Goal: Use online tool/utility: Utilize a website feature to perform a specific function

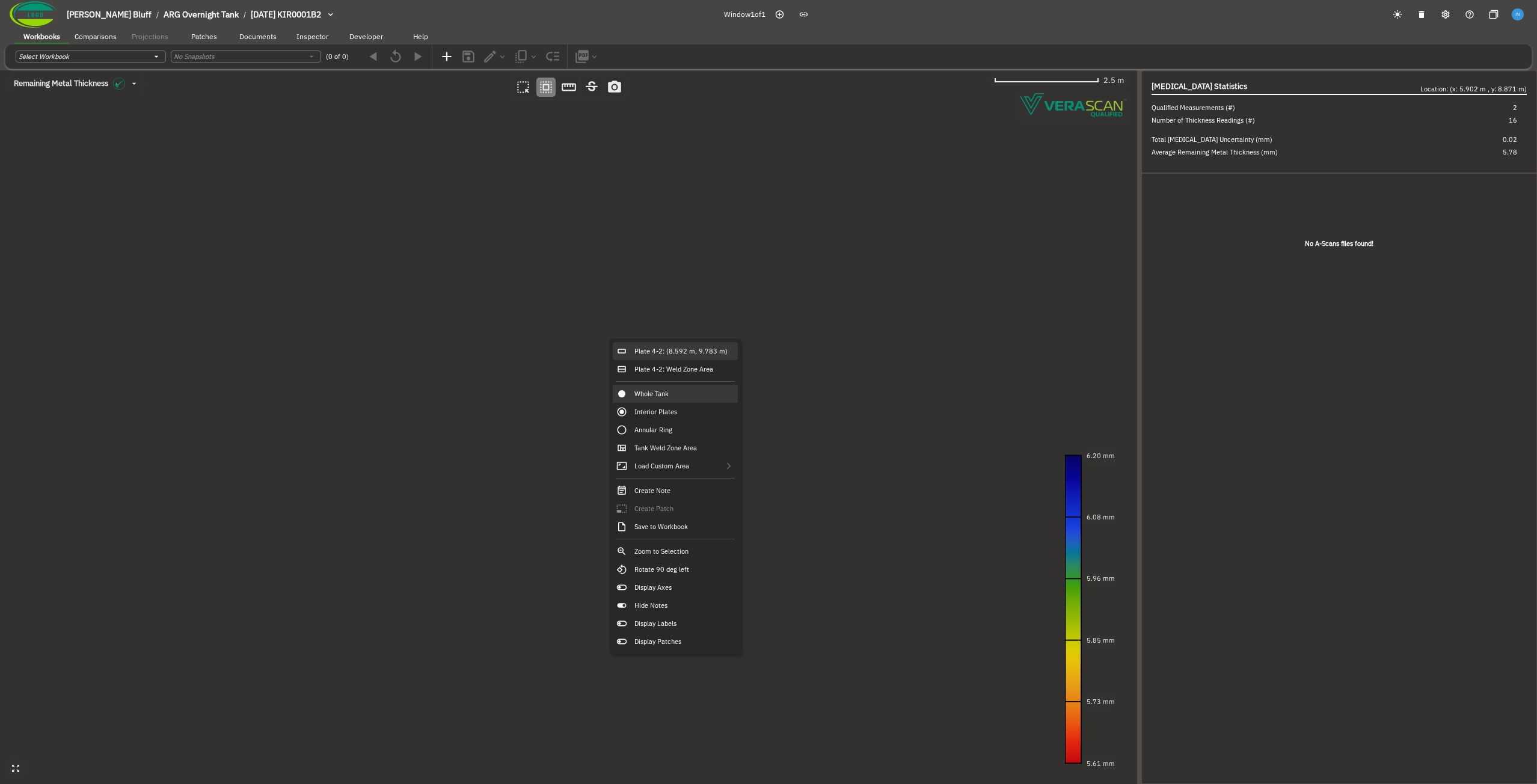
click at [662, 354] on div "Plate 4-2: (8.592 m, 9.783 m)" at bounding box center [675, 351] width 125 height 18
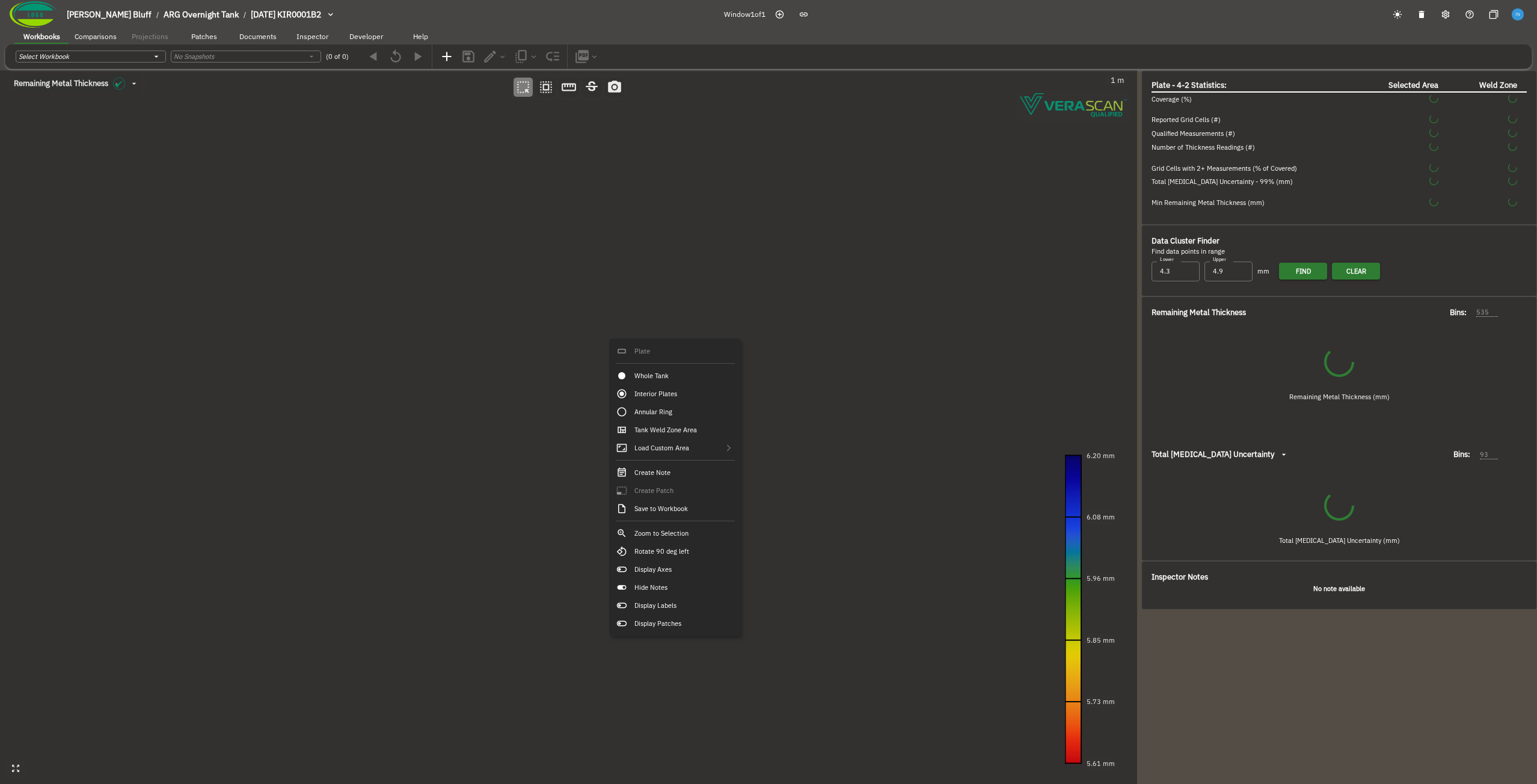
type input "141"
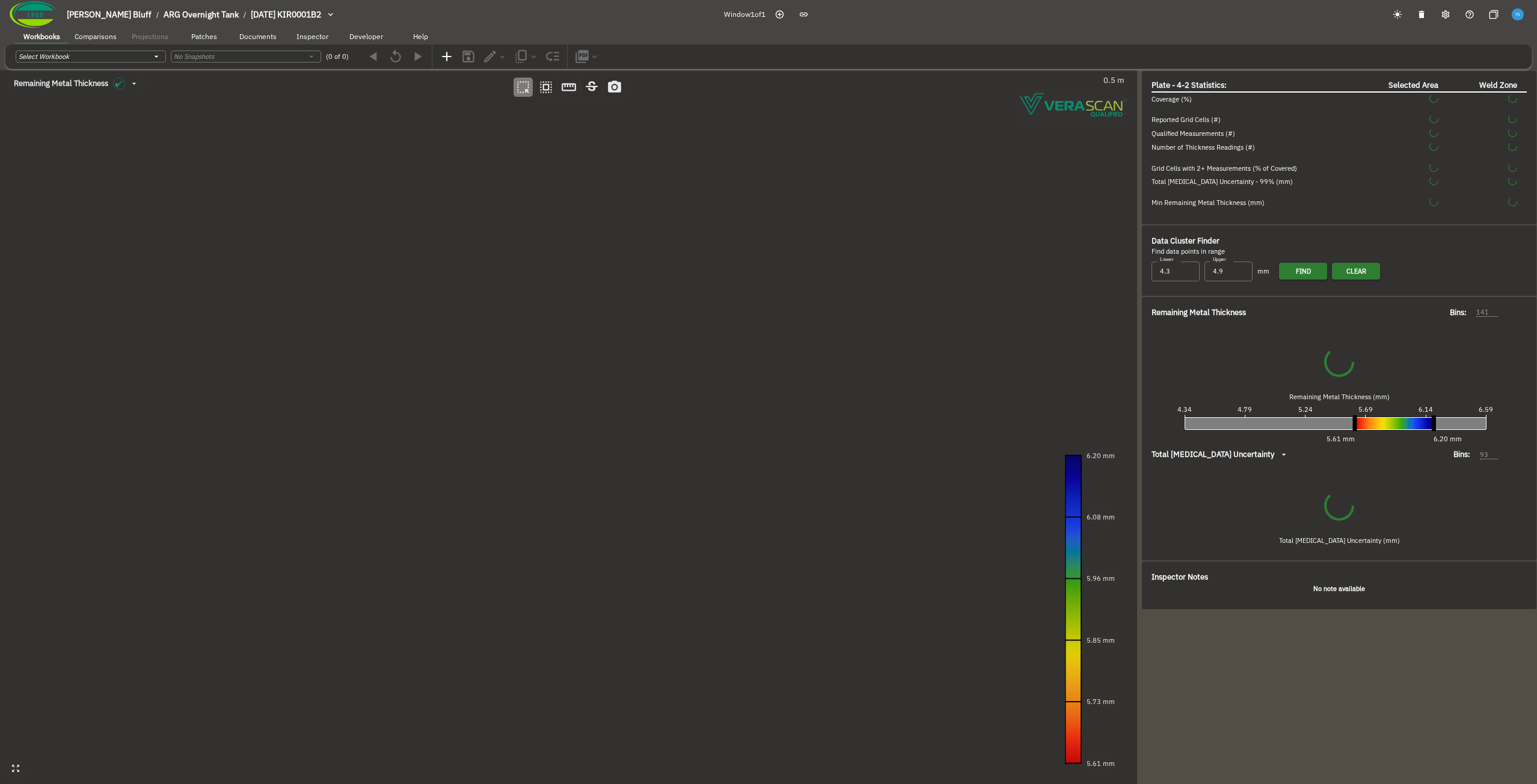
type input "64"
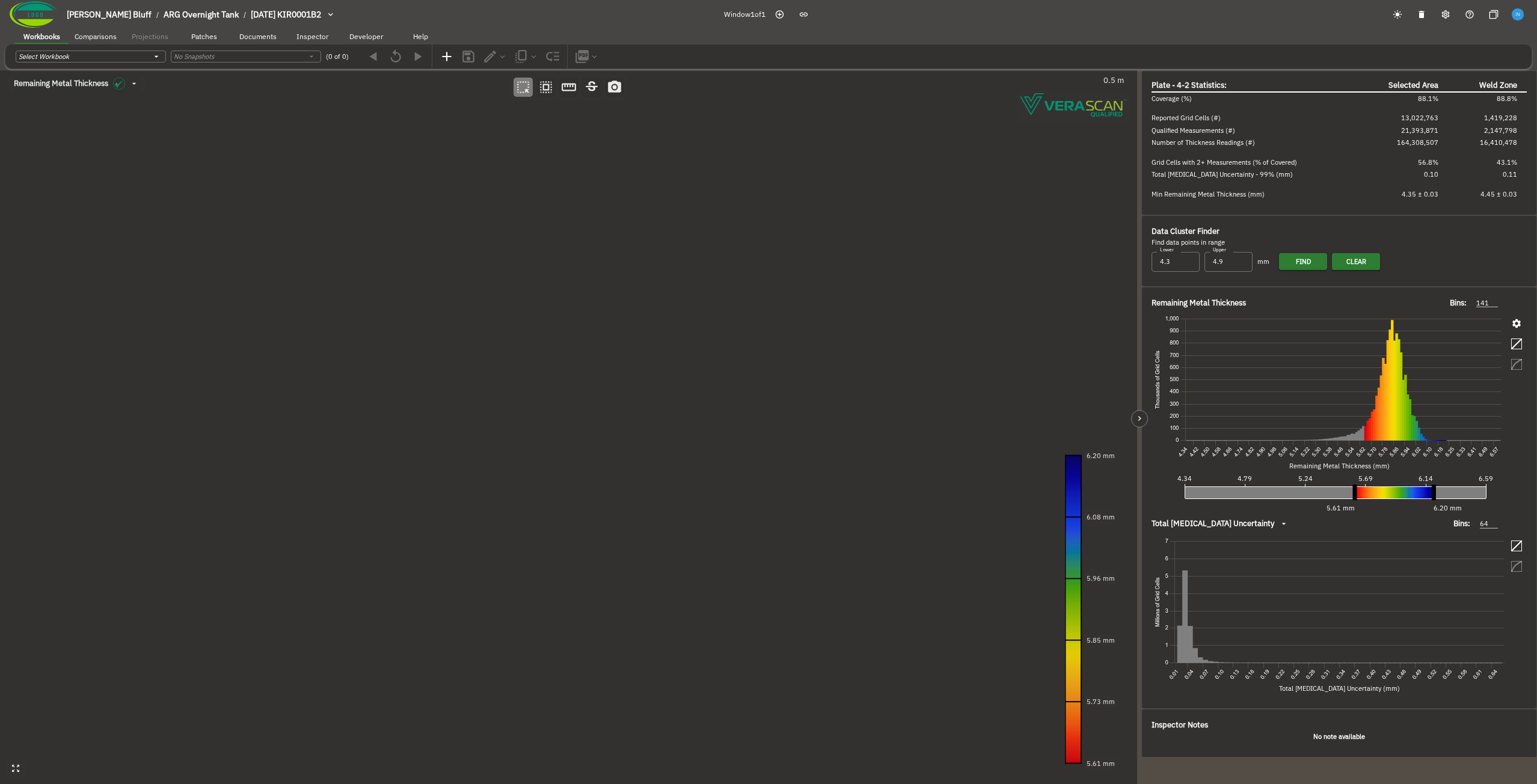
click at [1516, 323] on icon "button" at bounding box center [1516, 323] width 11 height 11
click at [1392, 217] on input "95ᵗʰ Percentile" at bounding box center [768, 392] width 1537 height 784
radio input "true"
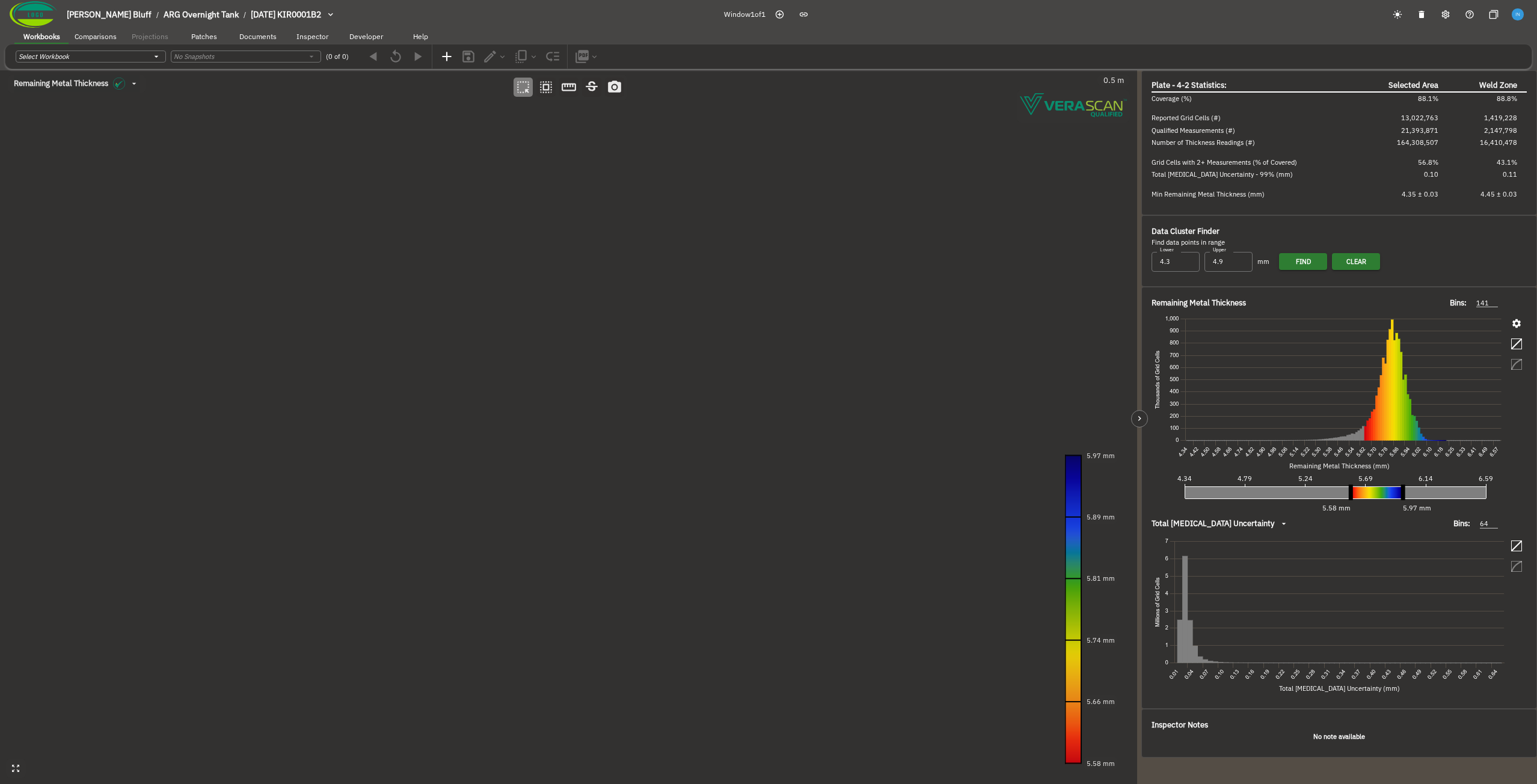
click at [1389, 226] on input "99ᵗʰ Percentile" at bounding box center [768, 392] width 1537 height 784
radio input "true"
click at [1382, 240] on input "Highest 1%" at bounding box center [768, 392] width 1537 height 784
radio input "true"
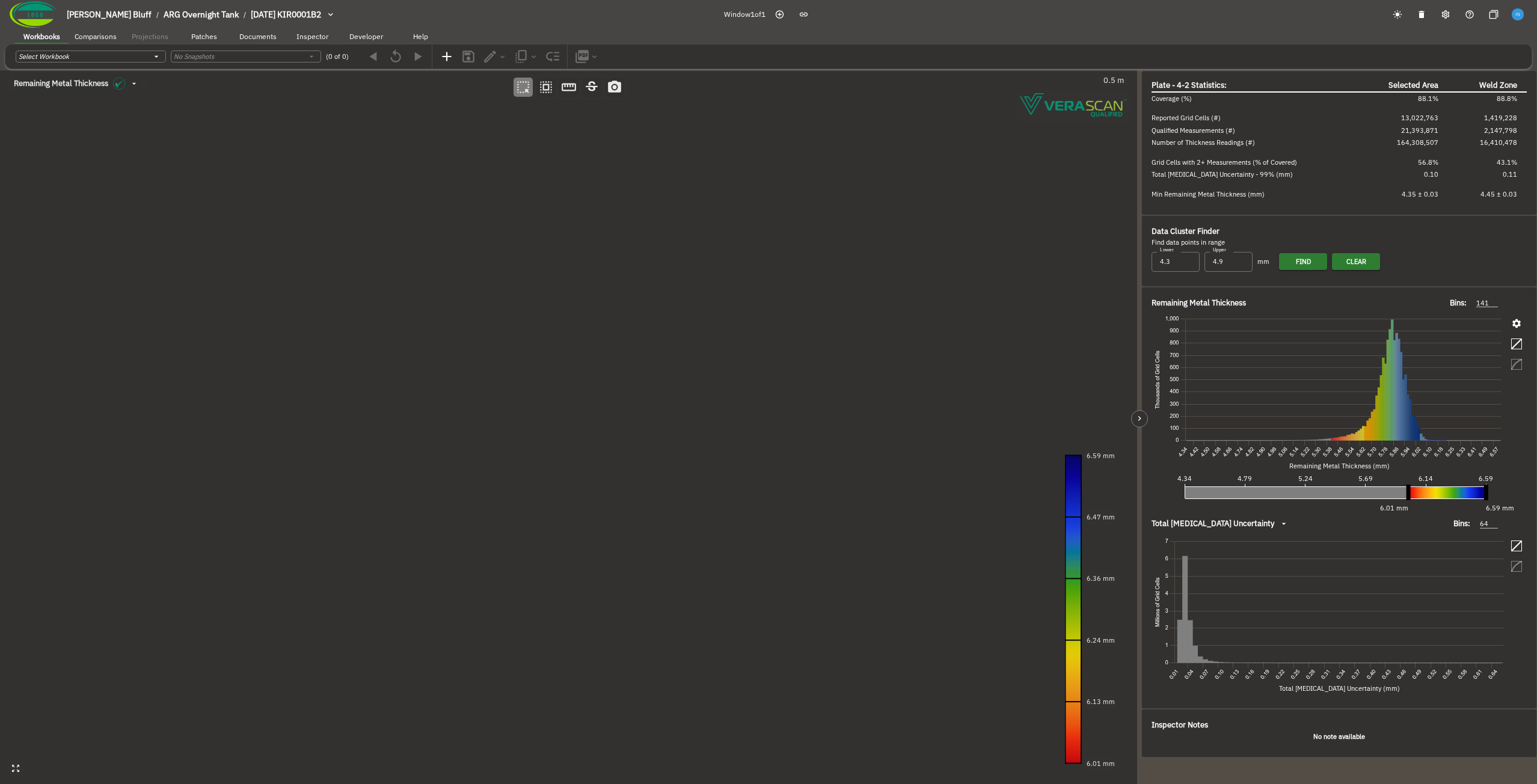
click at [1380, 250] on input "Highest 5%" at bounding box center [768, 392] width 1537 height 784
radio input "true"
click at [1377, 263] on input "Lowest 5%" at bounding box center [768, 392] width 1537 height 784
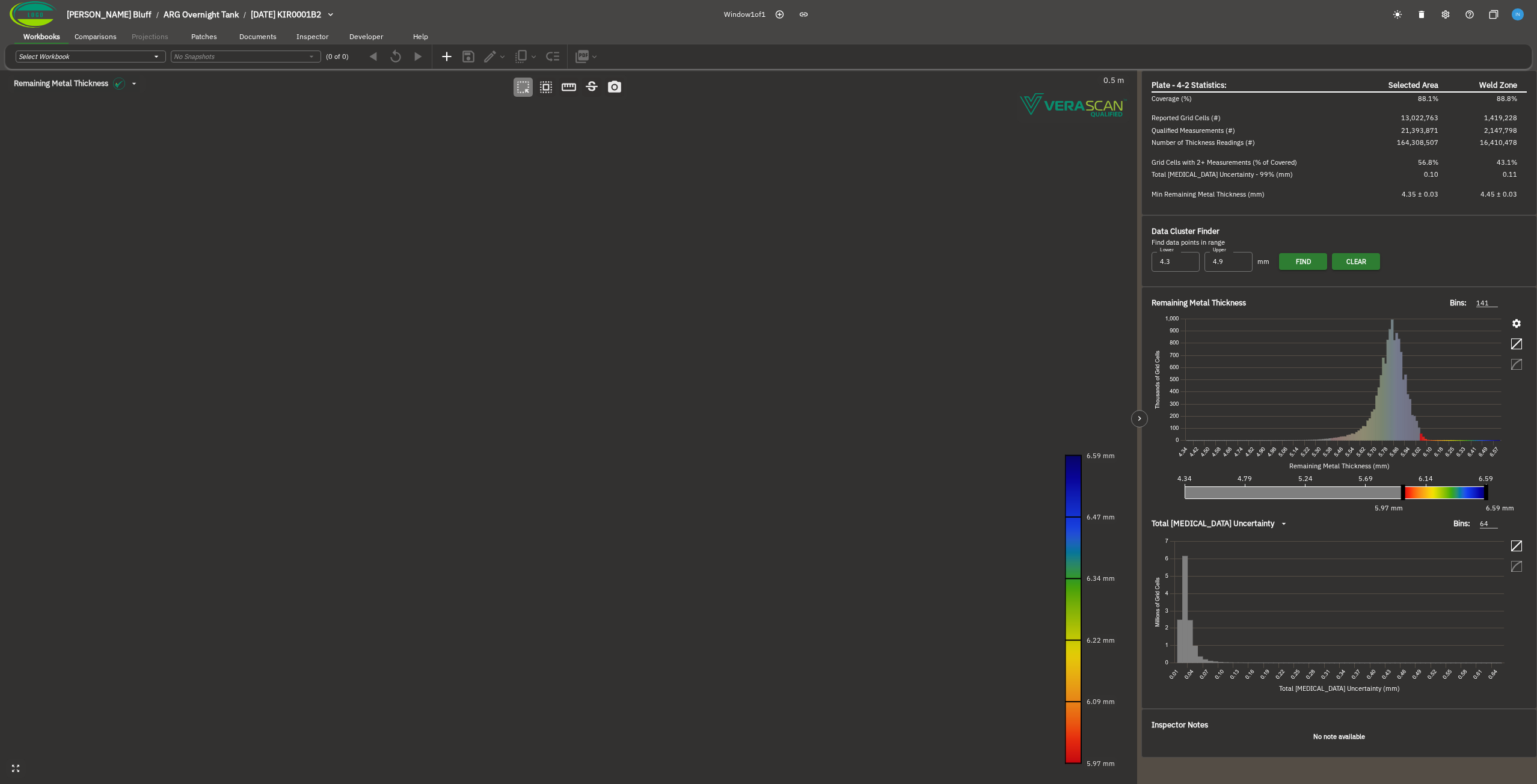
radio input "true"
click at [1378, 200] on input "95ᵗʰ Percentile (Interior Plates)" at bounding box center [768, 392] width 1537 height 784
radio input "true"
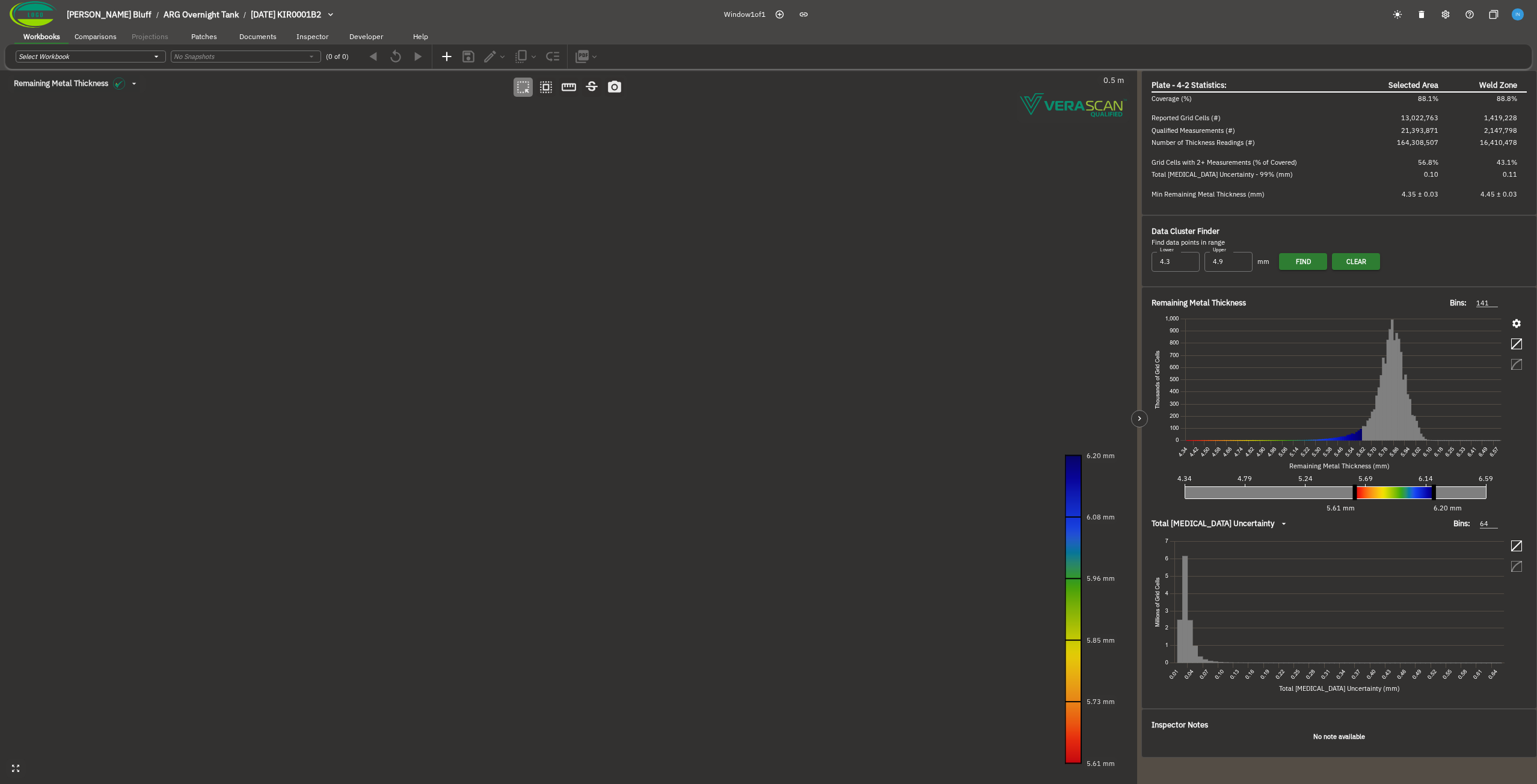
click at [1377, 195] on input "All Data" at bounding box center [768, 392] width 1537 height 784
radio input "true"
click at [319, 262] on div at bounding box center [768, 392] width 1537 height 784
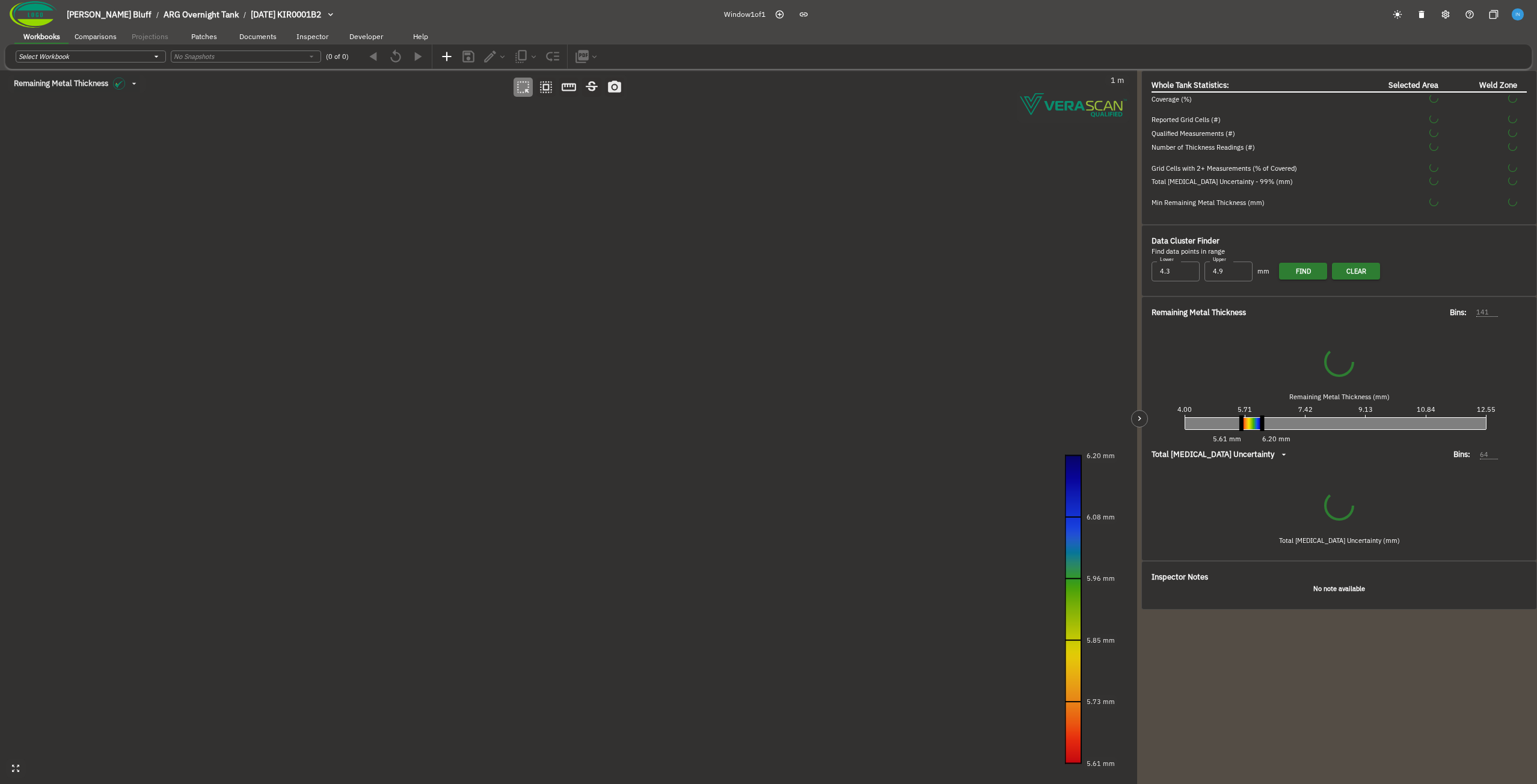
type input "535"
type input "93"
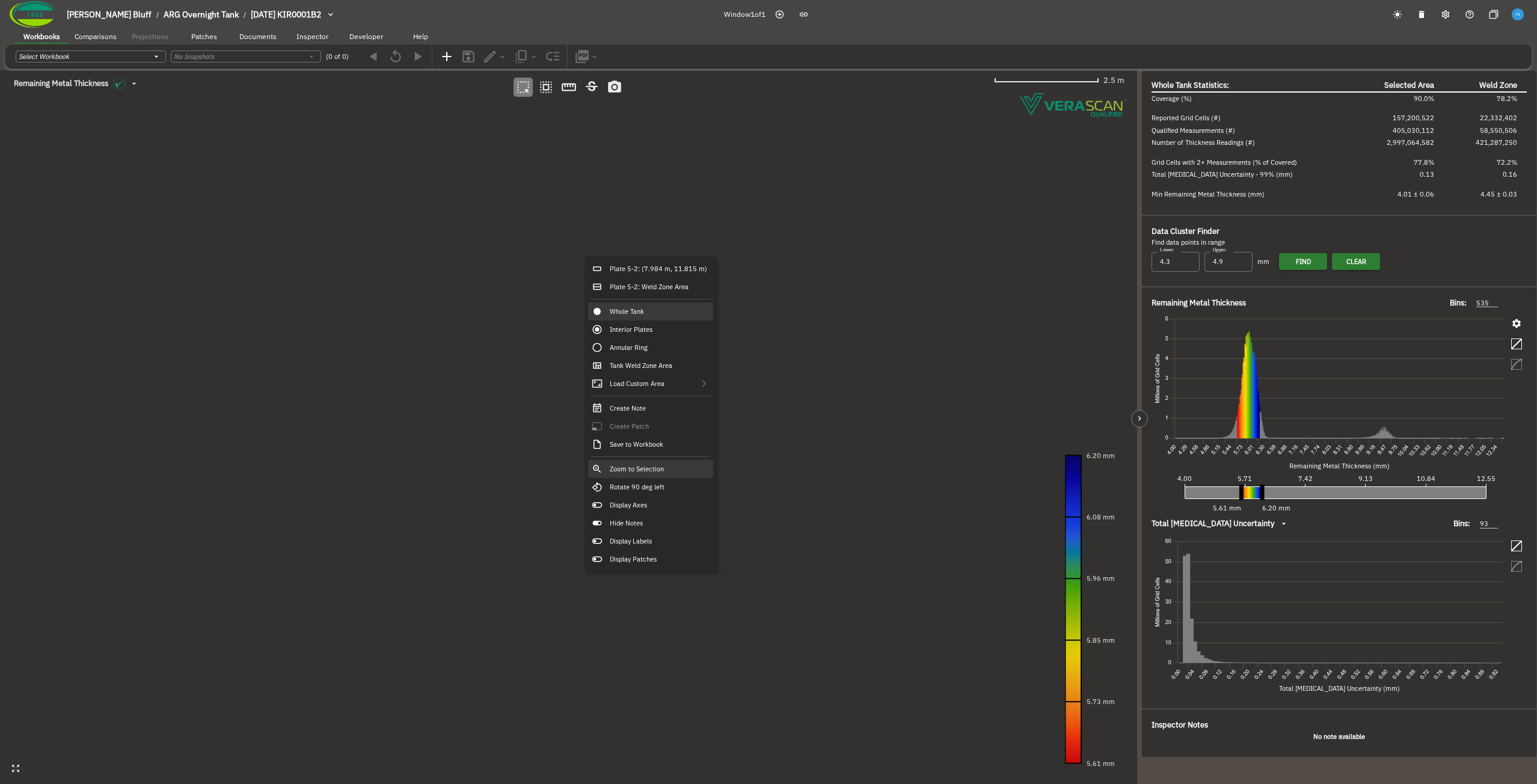
click at [669, 468] on div "Zoom to Selection" at bounding box center [651, 469] width 125 height 18
click at [623, 227] on div "Plate 5-2: (7.405 m, 12.764 m)" at bounding box center [628, 230] width 125 height 18
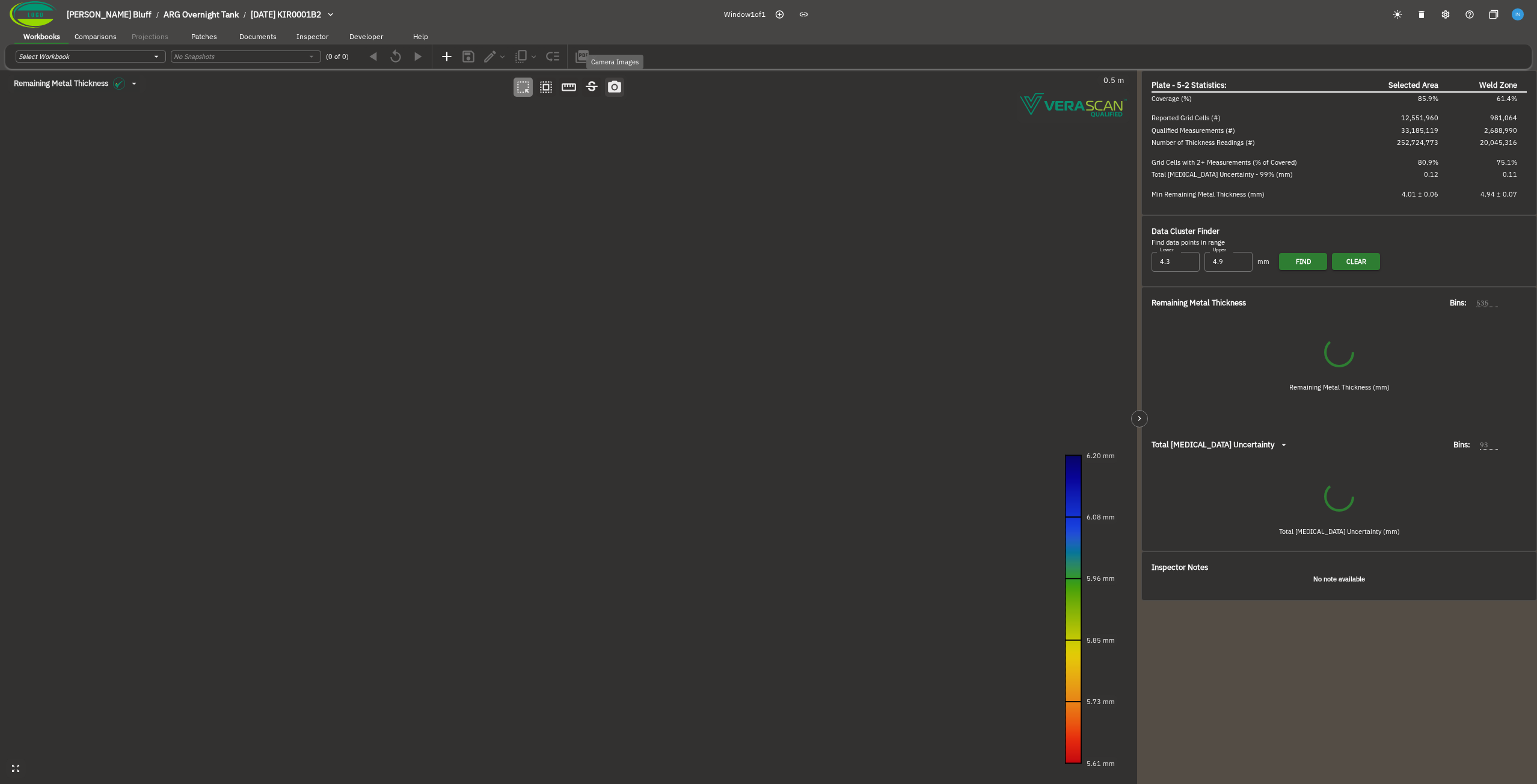
click at [618, 87] on icon "button" at bounding box center [614, 86] width 13 height 12
click at [475, 276] on canvas at bounding box center [568, 427] width 1137 height 713
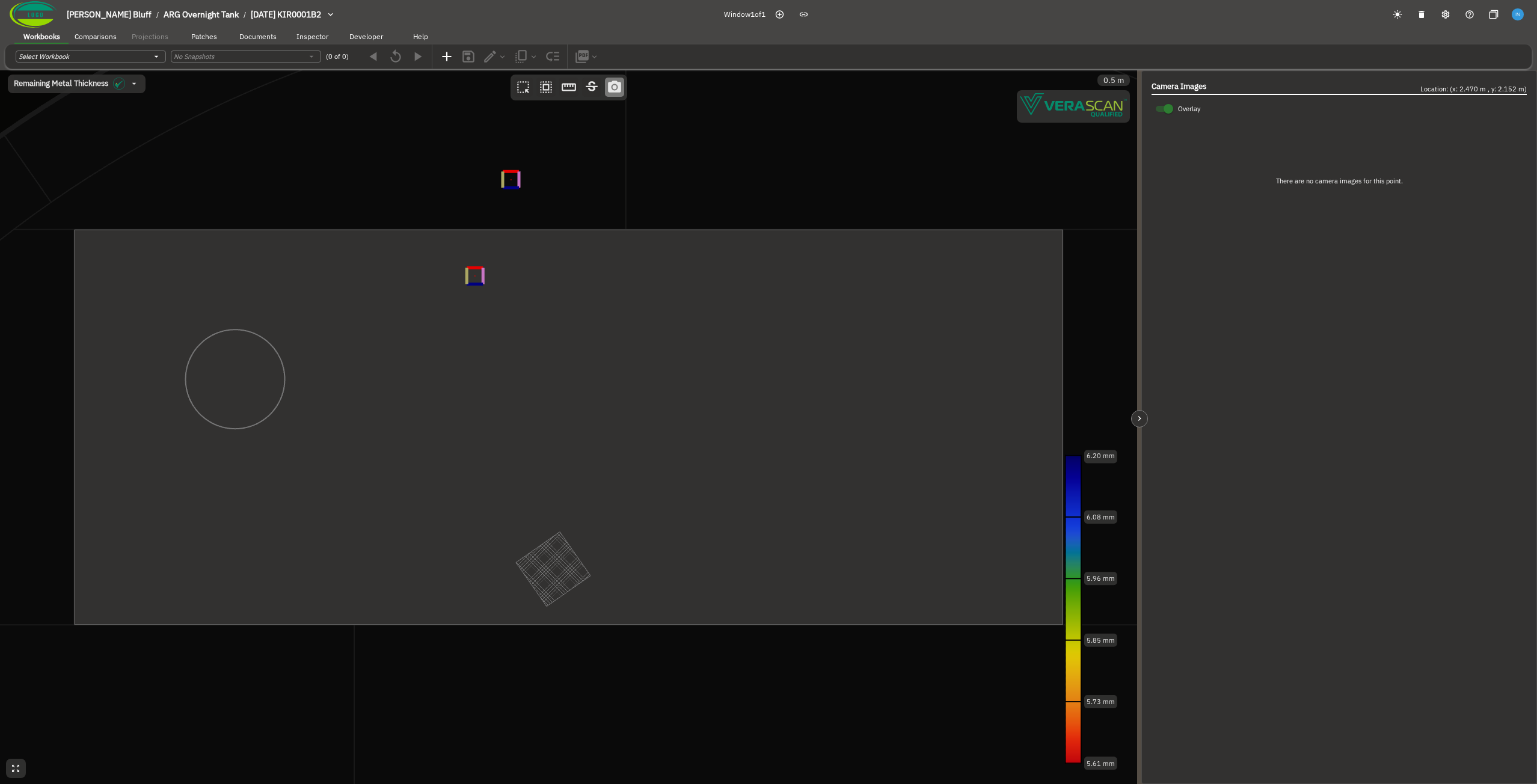
click at [511, 180] on canvas at bounding box center [568, 427] width 1137 height 713
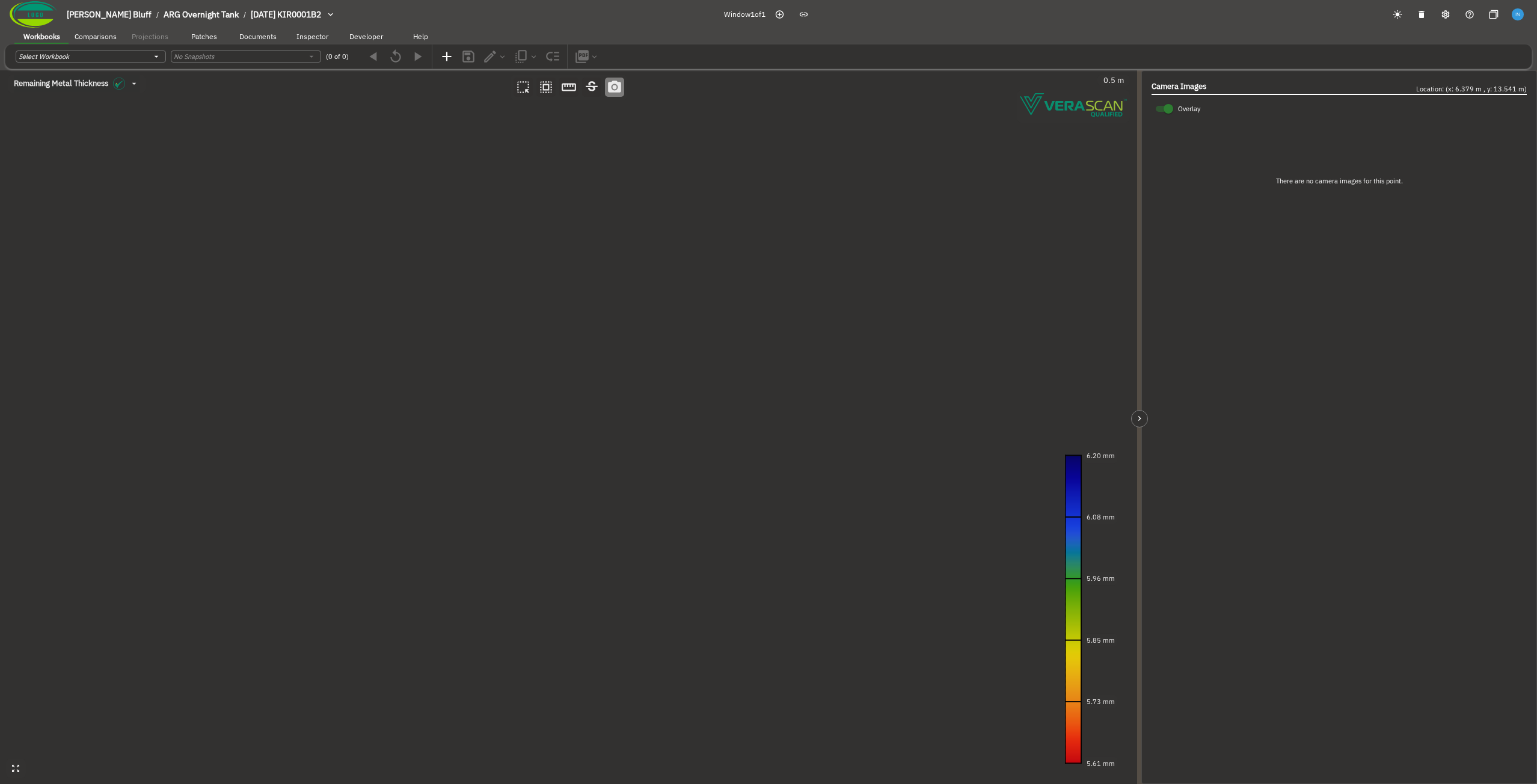
click at [735, 184] on canvas at bounding box center [568, 427] width 1137 height 713
click at [507, 336] on div "Plate 5-2: (5.916 m, 12.688 m)" at bounding box center [502, 330] width 125 height 18
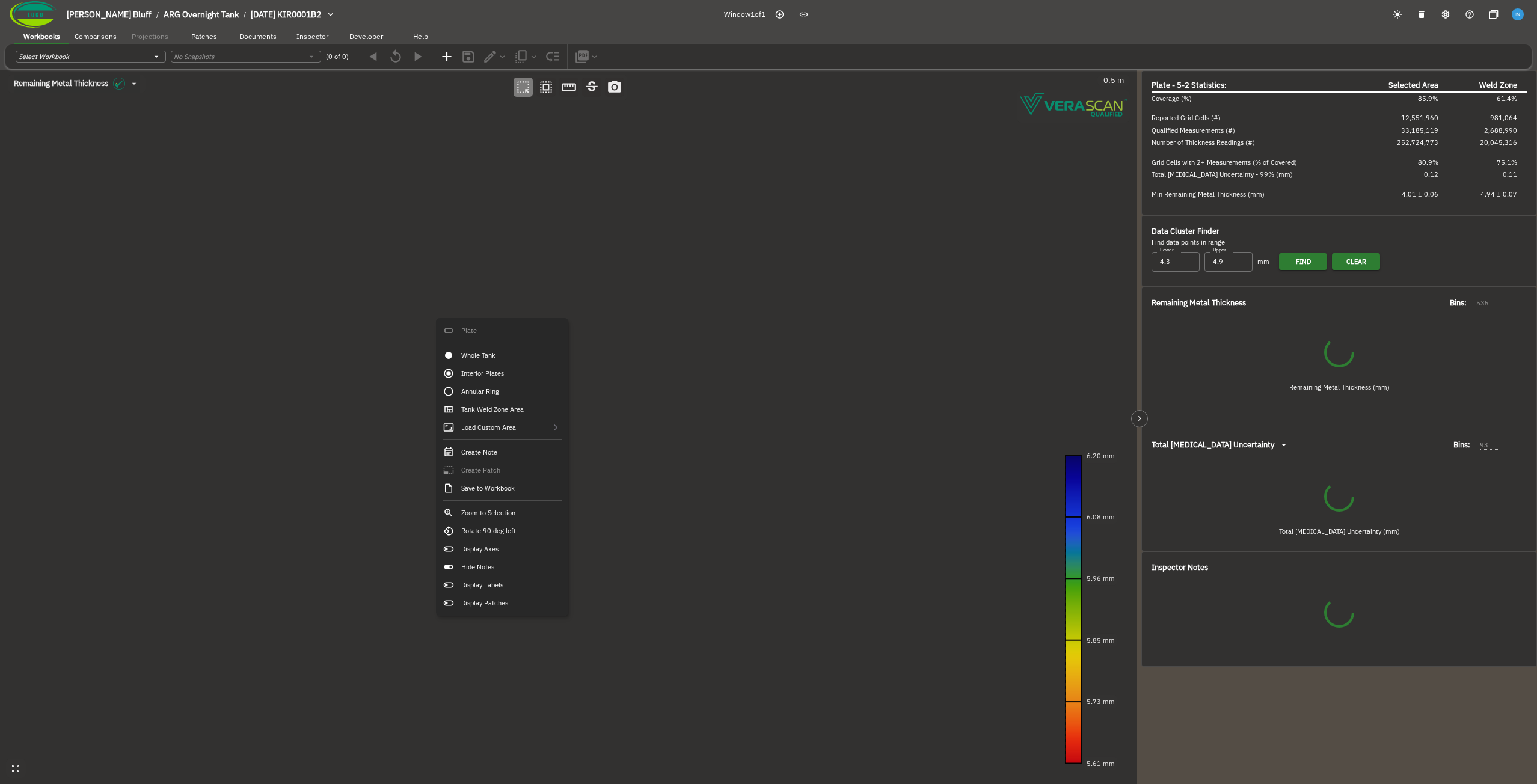
type input "458"
type input "67"
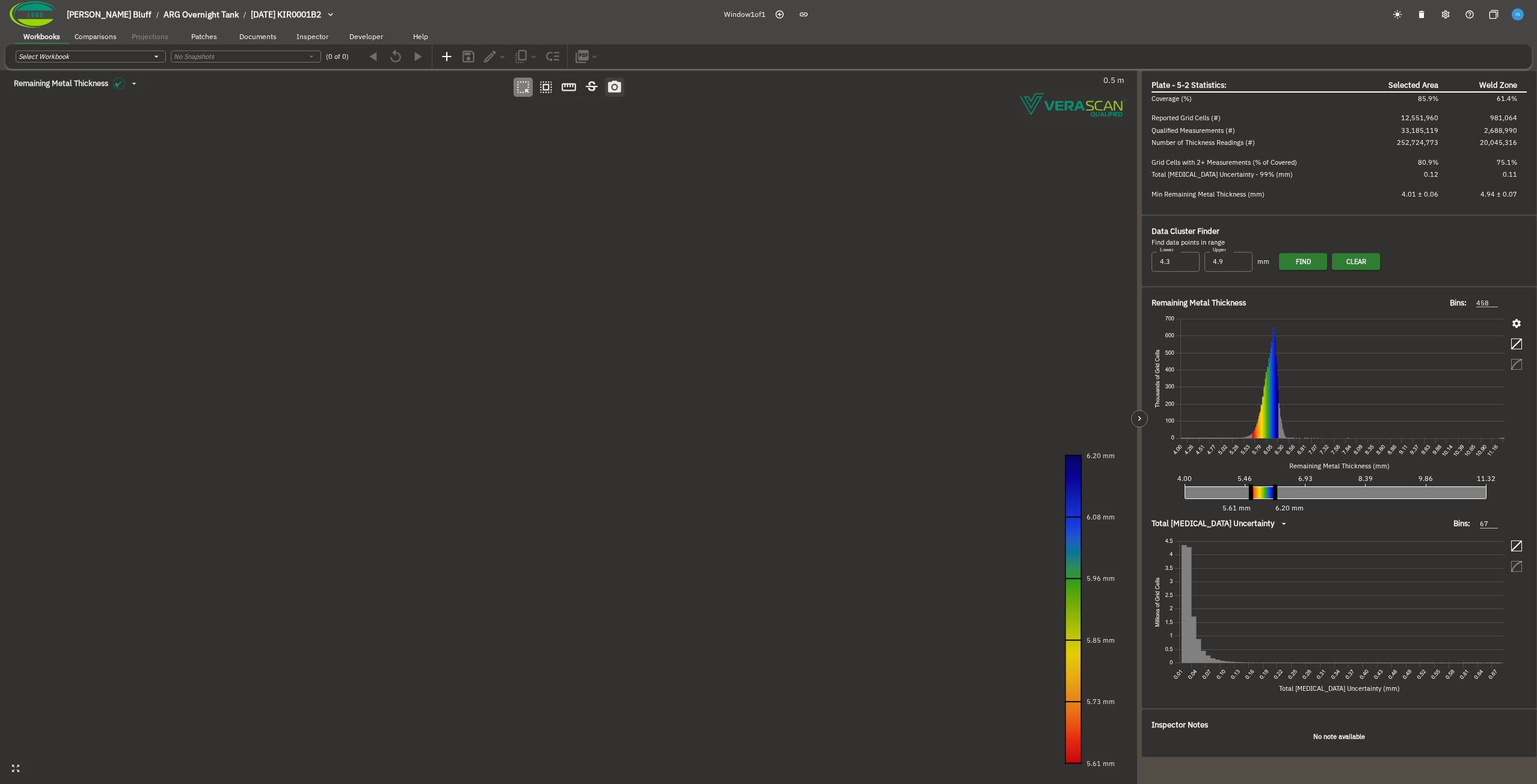
click at [618, 92] on icon "button" at bounding box center [614, 87] width 15 height 15
click at [336, 208] on canvas at bounding box center [568, 427] width 1137 height 713
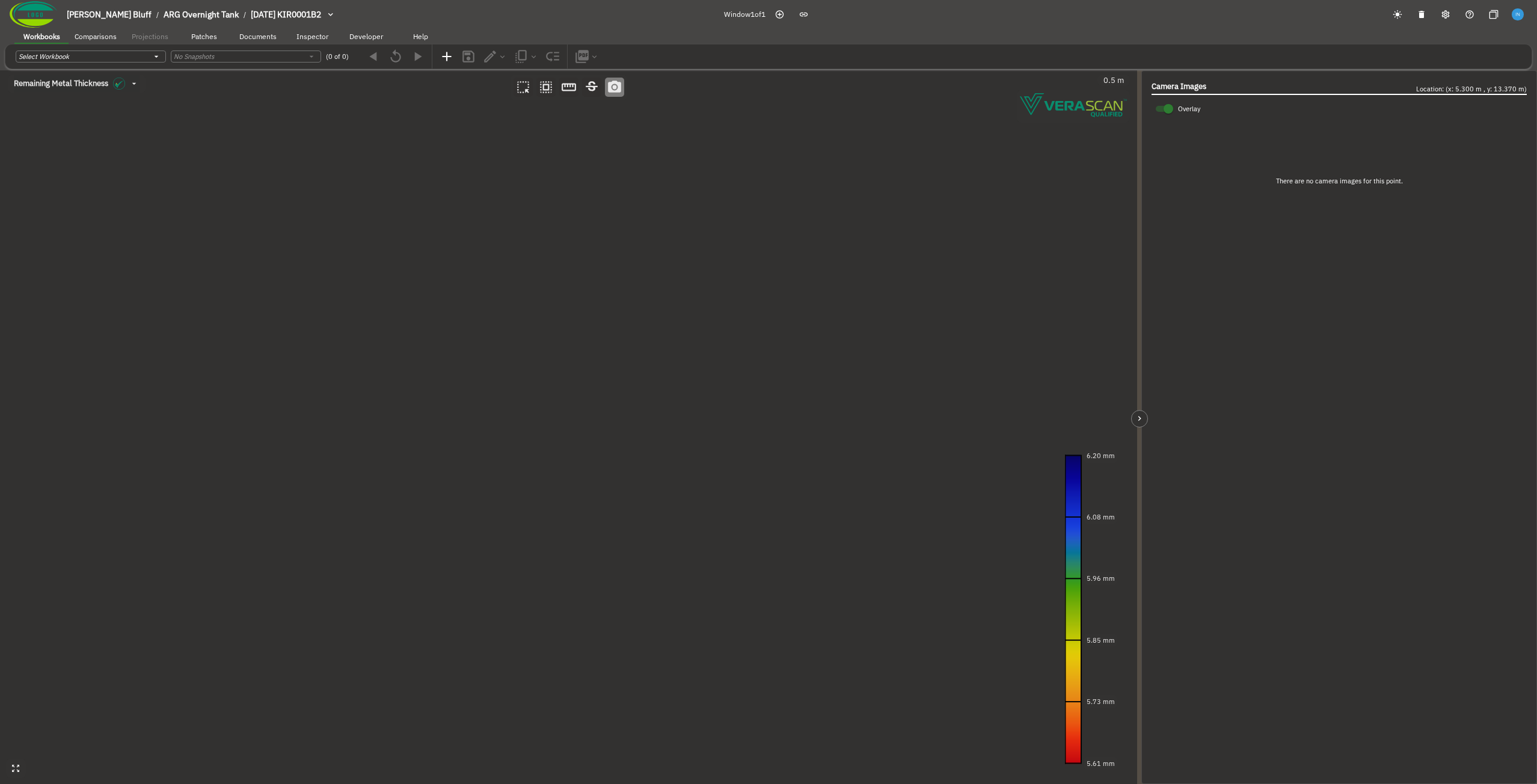
click at [390, 650] on canvas at bounding box center [568, 427] width 1137 height 713
click at [391, 650] on canvas at bounding box center [568, 427] width 1137 height 713
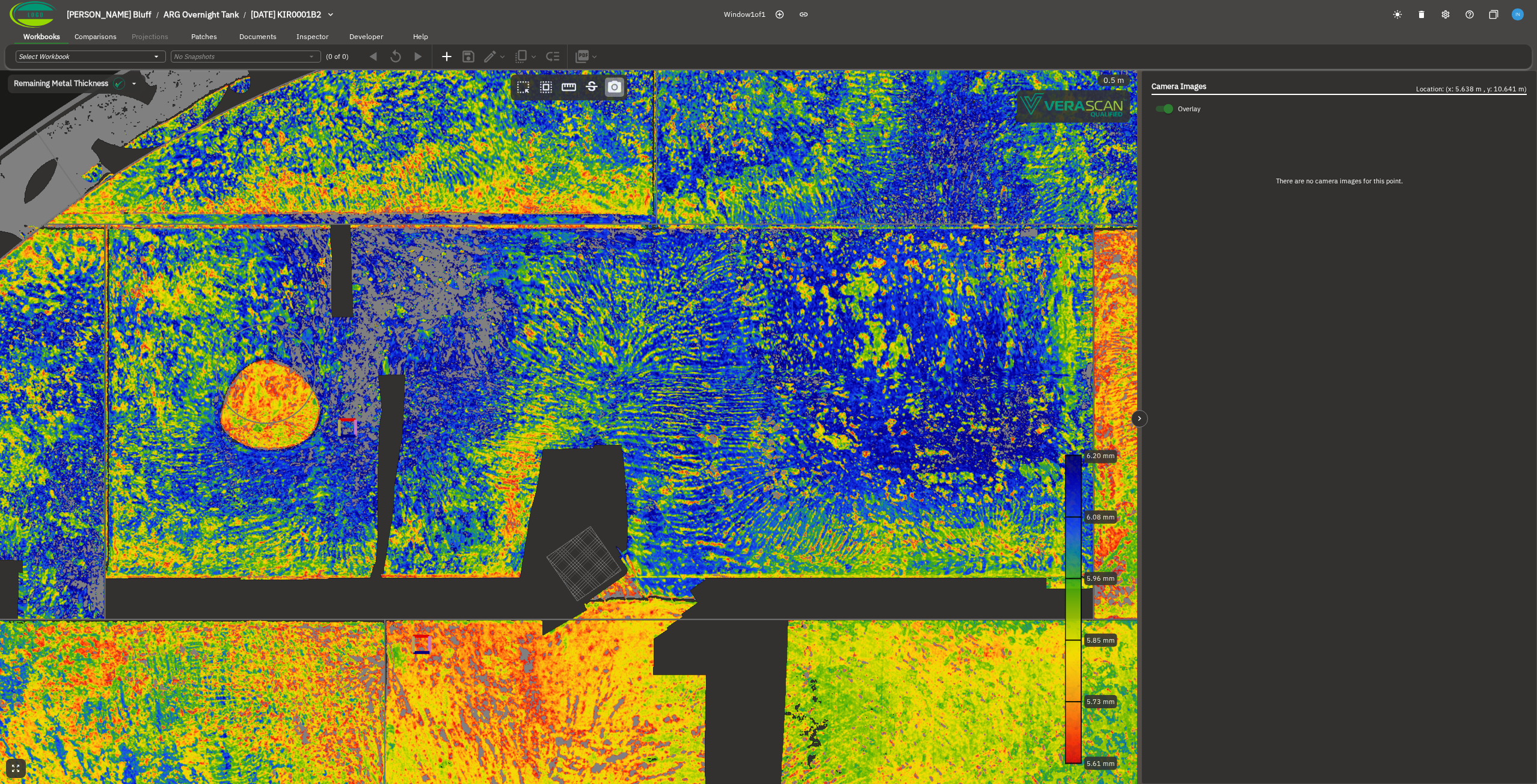
drag, startPoint x: 317, startPoint y: 433, endPoint x: 636, endPoint y: 373, distance: 324.6
click at [636, 373] on canvas at bounding box center [568, 427] width 1137 height 713
drag, startPoint x: 636, startPoint y: 373, endPoint x: 614, endPoint y: 372, distance: 22.0
click at [614, 372] on canvas at bounding box center [568, 427] width 1137 height 713
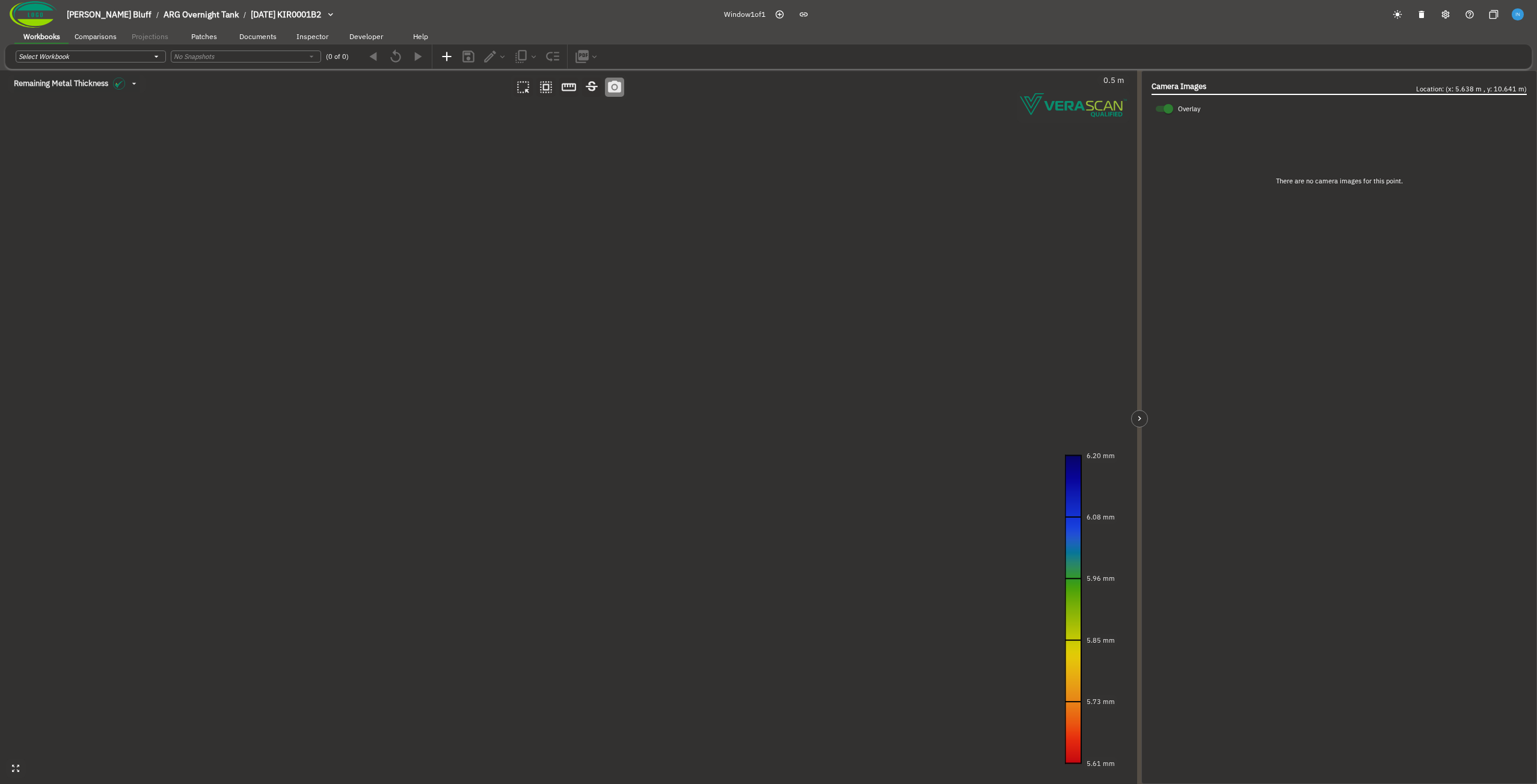
click at [723, 291] on canvas at bounding box center [568, 427] width 1137 height 713
drag, startPoint x: 1049, startPoint y: 325, endPoint x: 576, endPoint y: 414, distance: 481.3
click at [576, 414] on canvas at bounding box center [568, 427] width 1137 height 713
click at [631, 211] on canvas at bounding box center [568, 427] width 1137 height 713
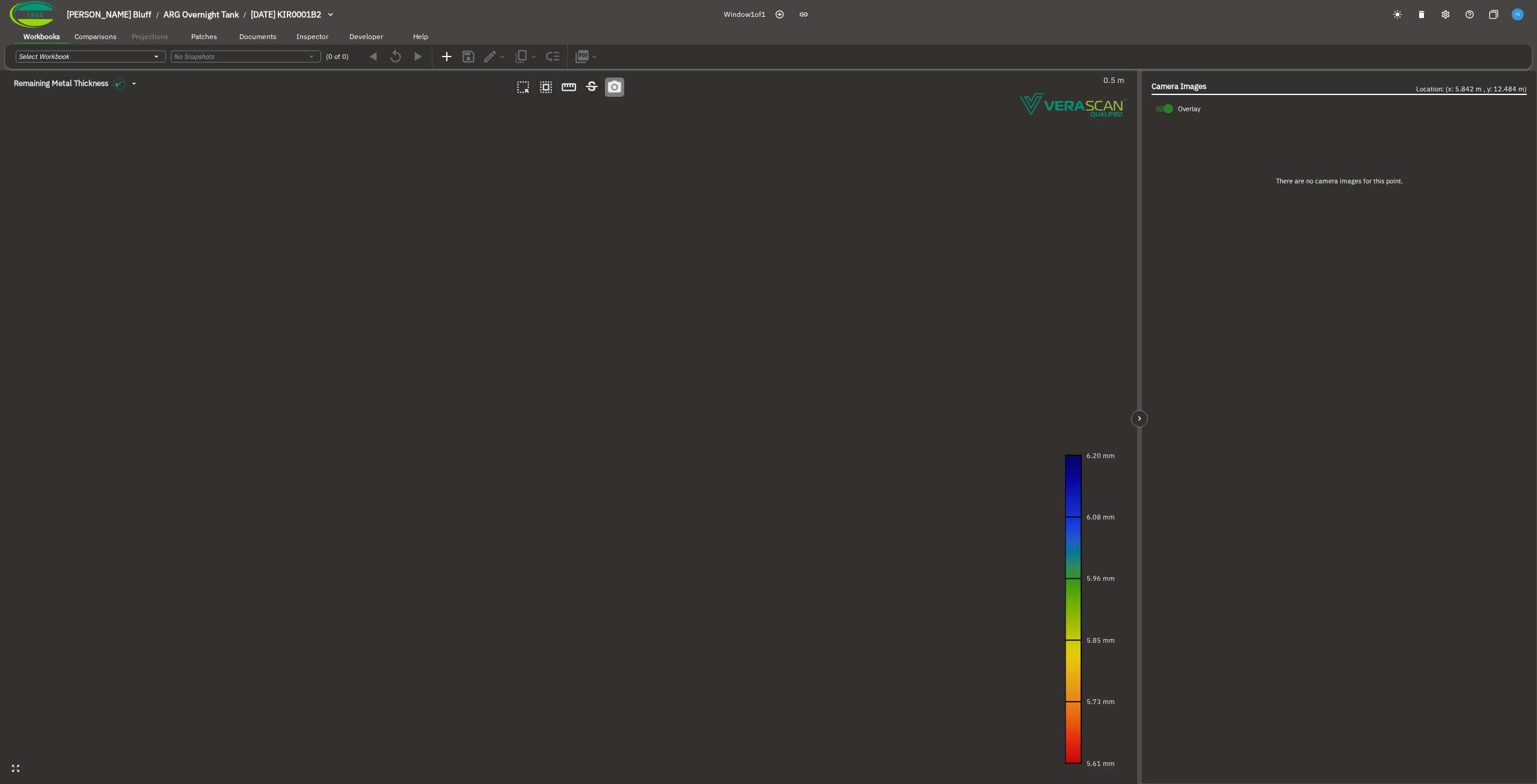
click at [631, 211] on canvas at bounding box center [568, 427] width 1137 height 713
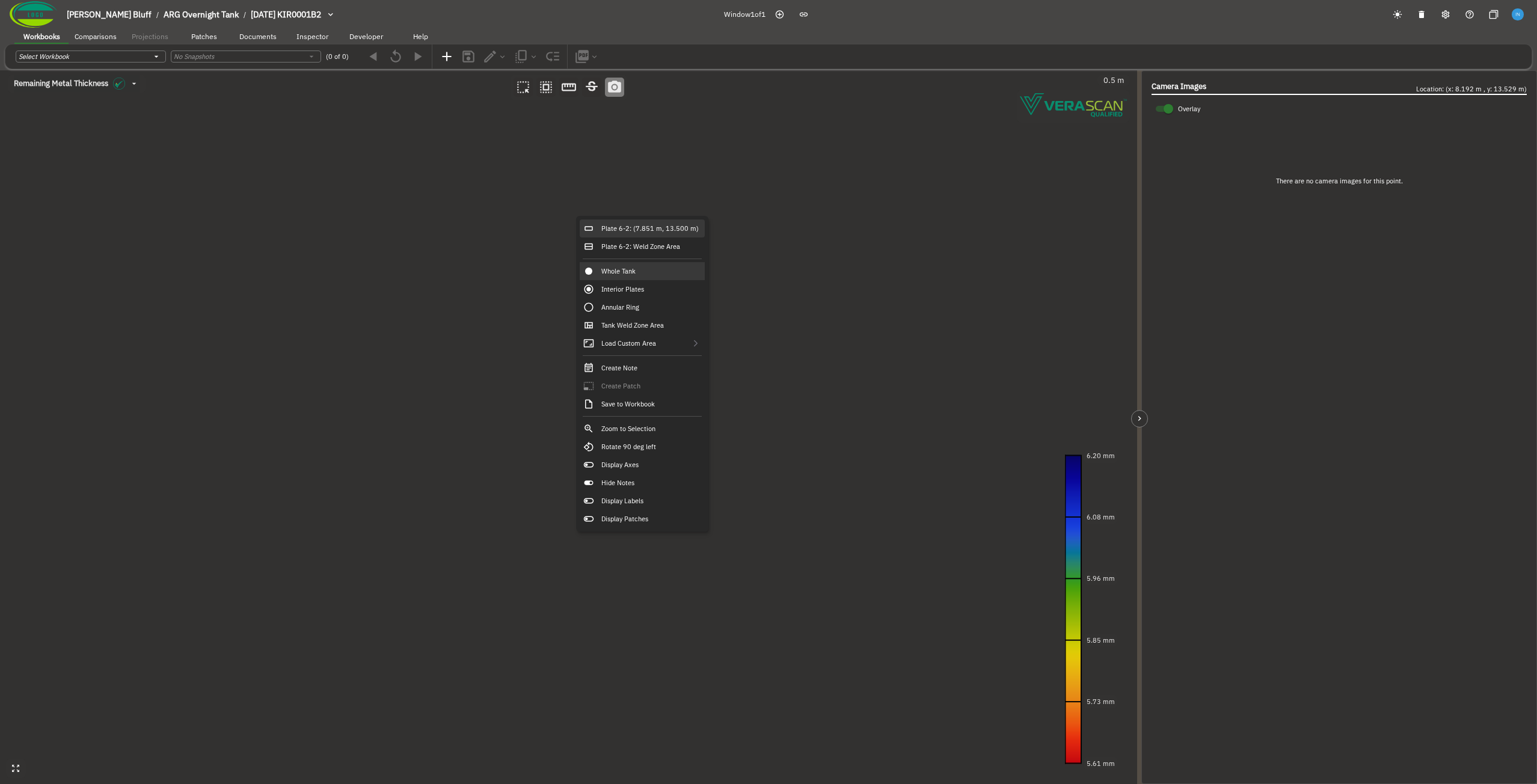
click at [605, 225] on div "Plate 6-2: (7.851 m, 13.500 m)" at bounding box center [642, 228] width 125 height 18
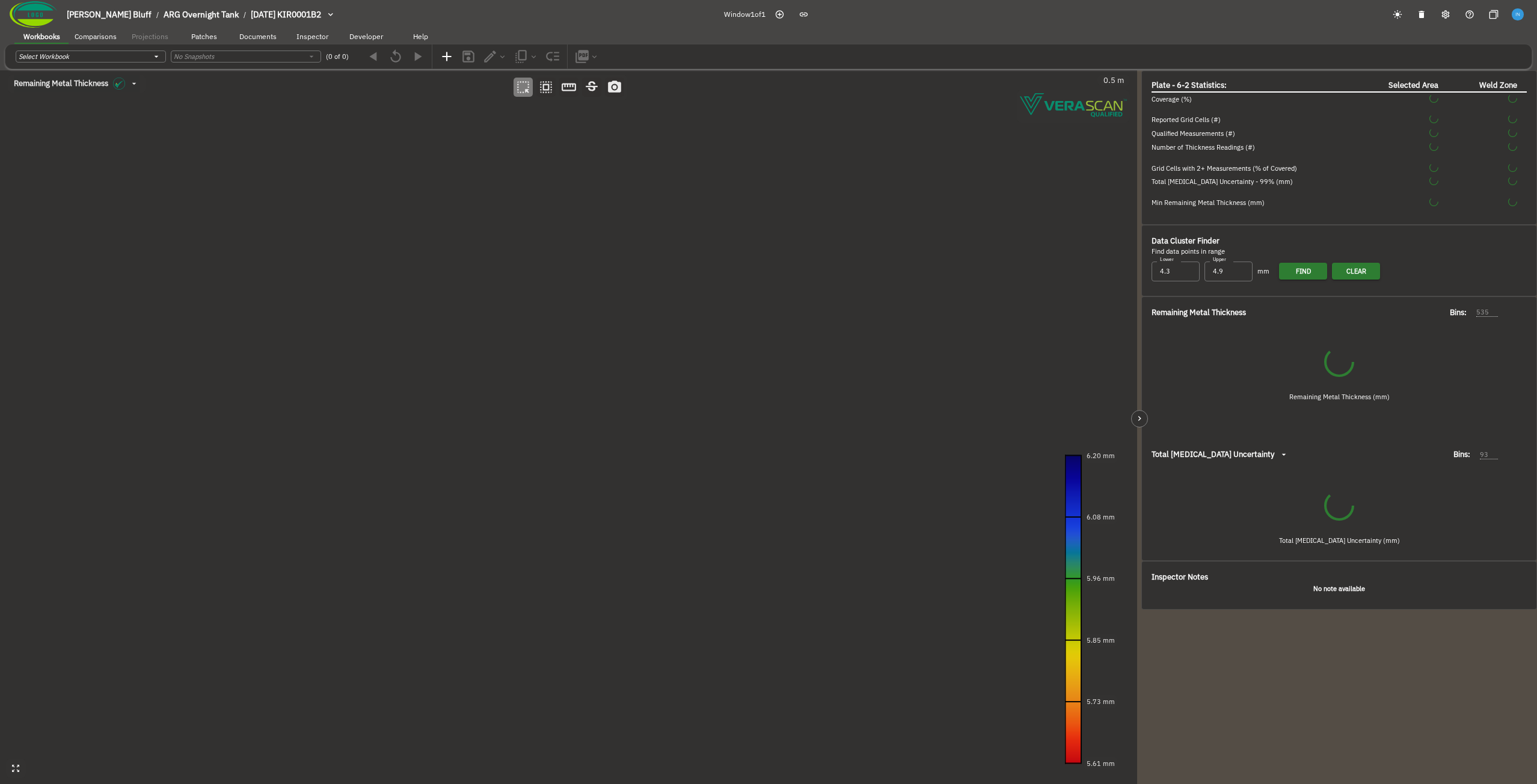
type input "108"
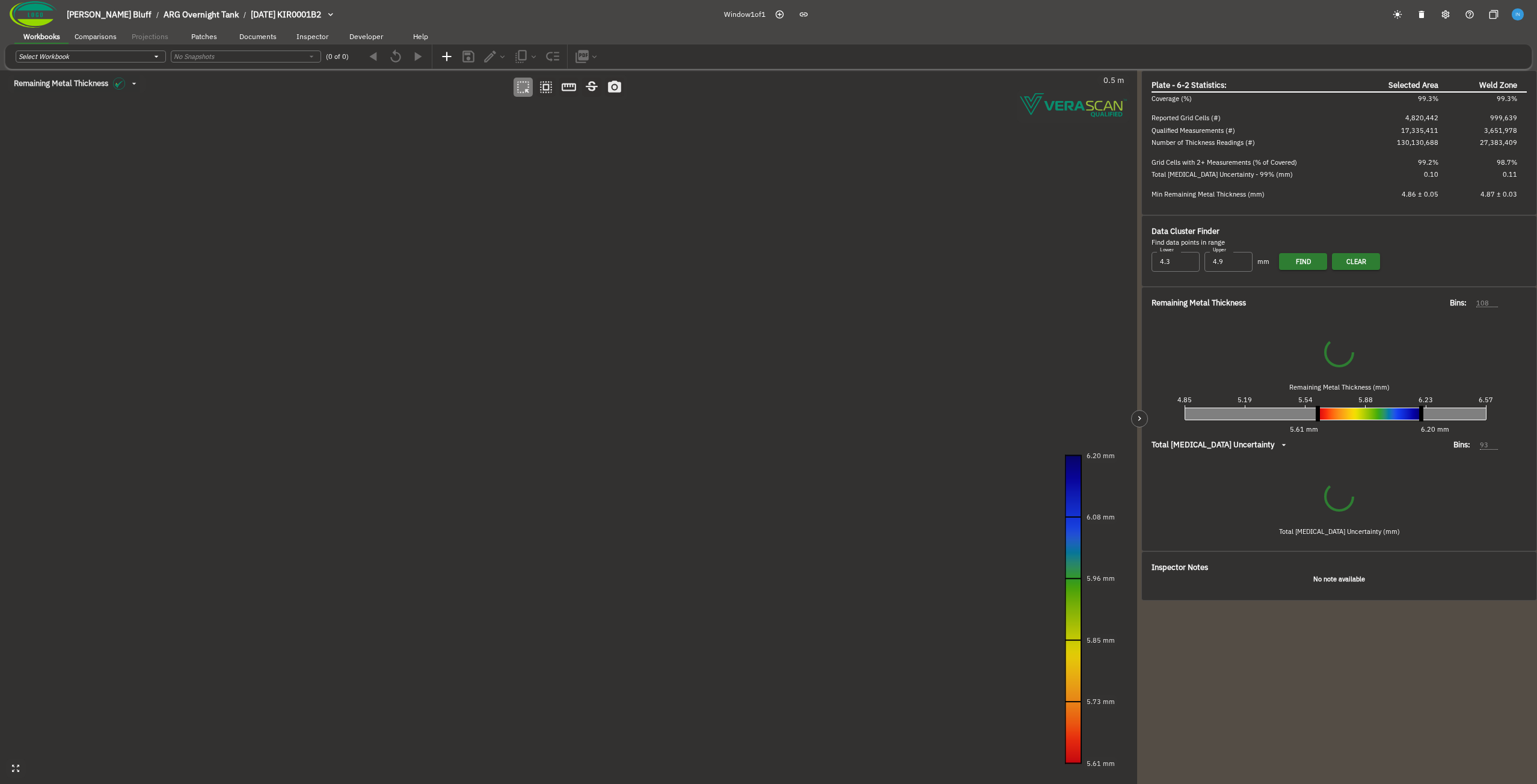
type input "61"
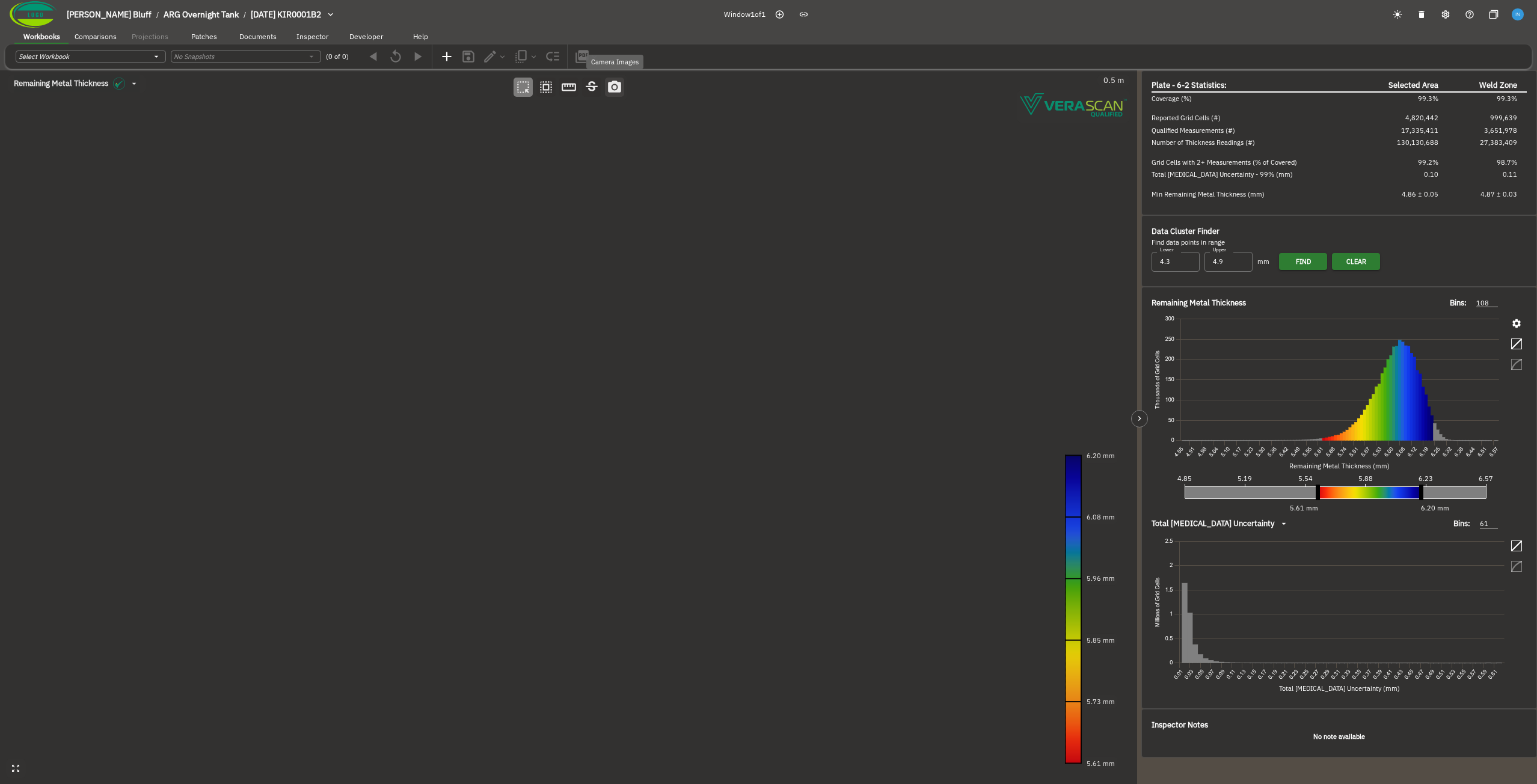
click at [622, 89] on button "button" at bounding box center [614, 87] width 19 height 19
click at [461, 534] on canvas at bounding box center [568, 427] width 1137 height 713
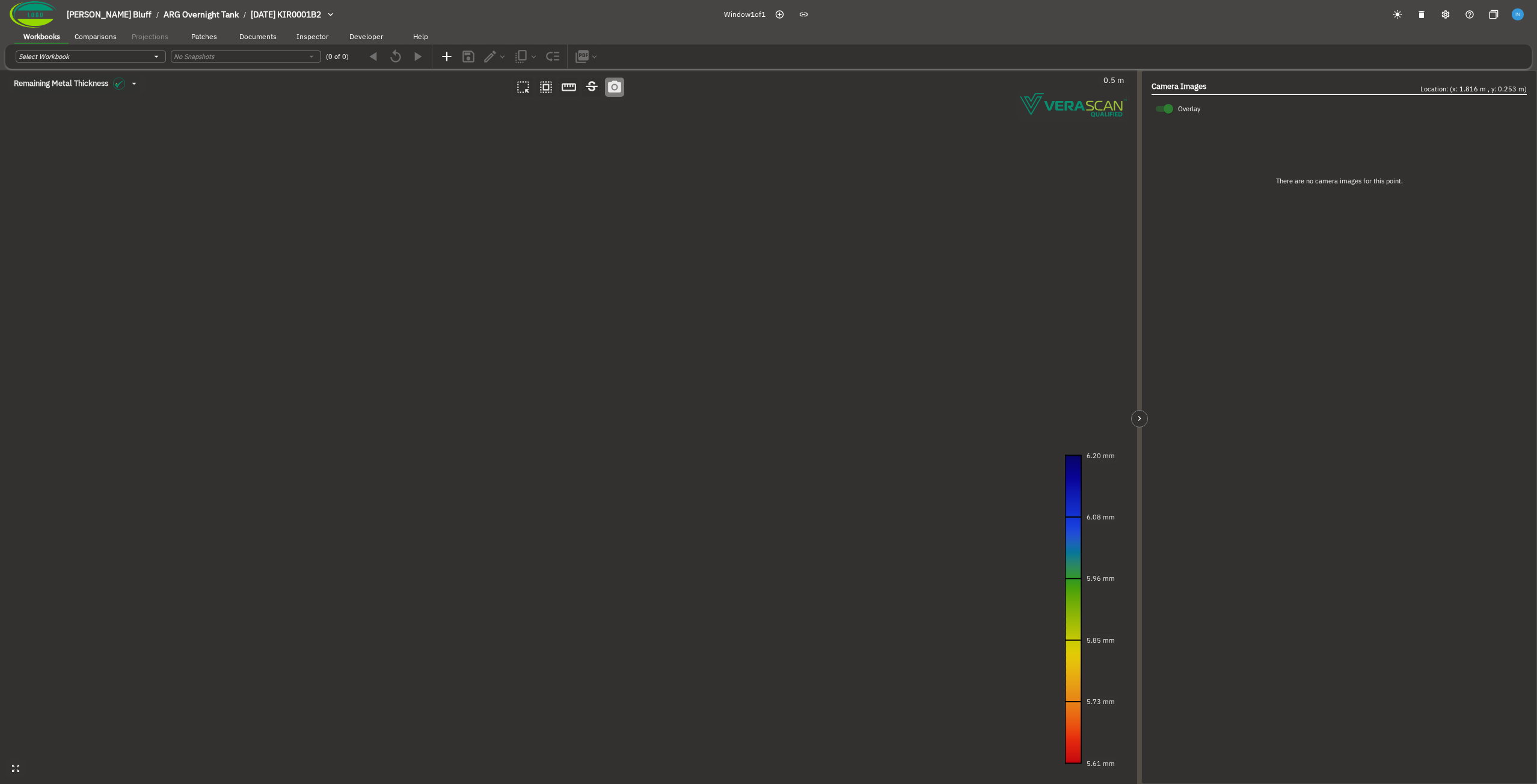
drag, startPoint x: 378, startPoint y: 622, endPoint x: 598, endPoint y: 457, distance: 275.0
click at [598, 457] on canvas at bounding box center [568, 427] width 1137 height 713
click at [525, 464] on canvas at bounding box center [568, 427] width 1137 height 713
click at [233, 363] on canvas at bounding box center [568, 427] width 1137 height 713
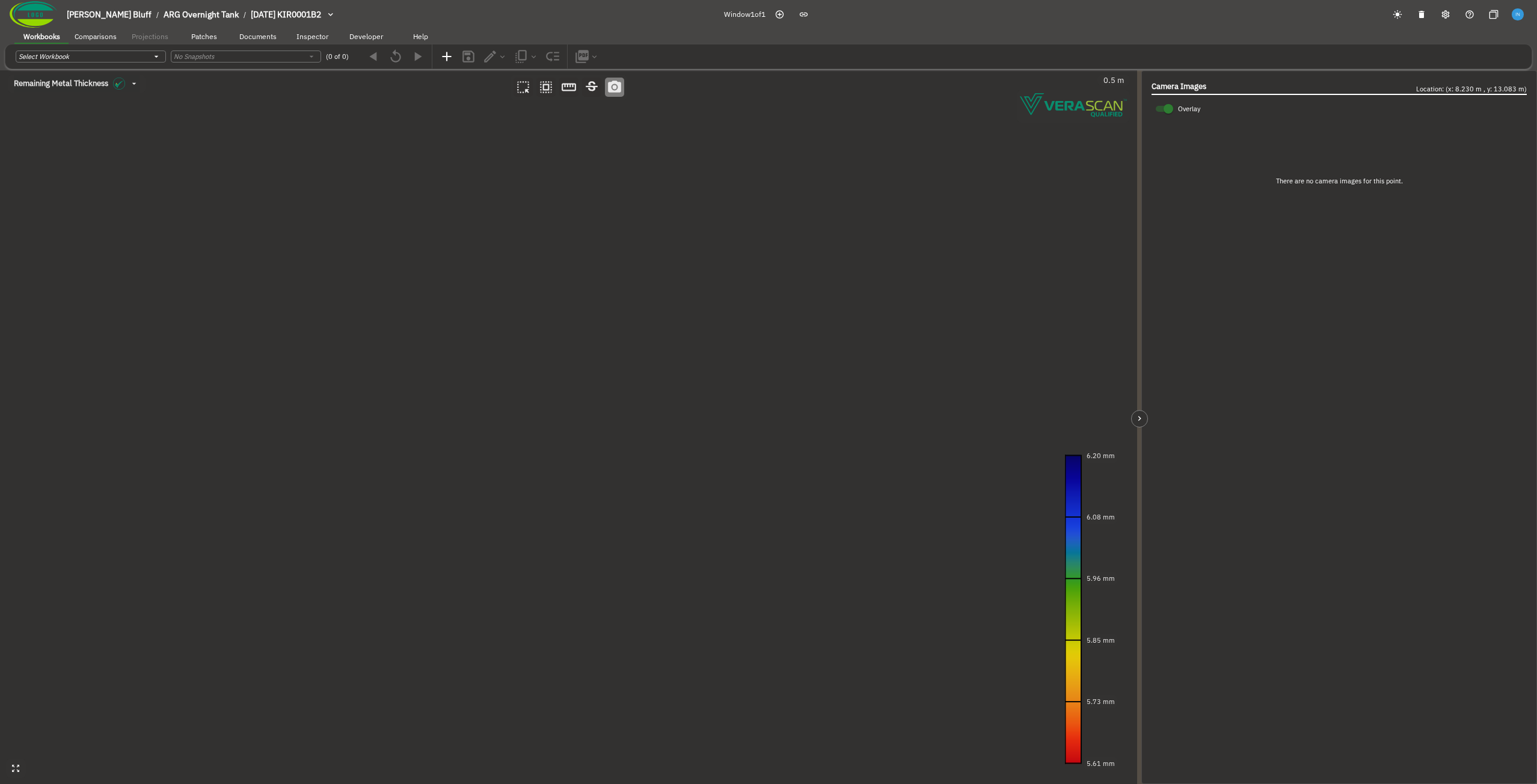
click at [233, 363] on canvas at bounding box center [568, 427] width 1137 height 713
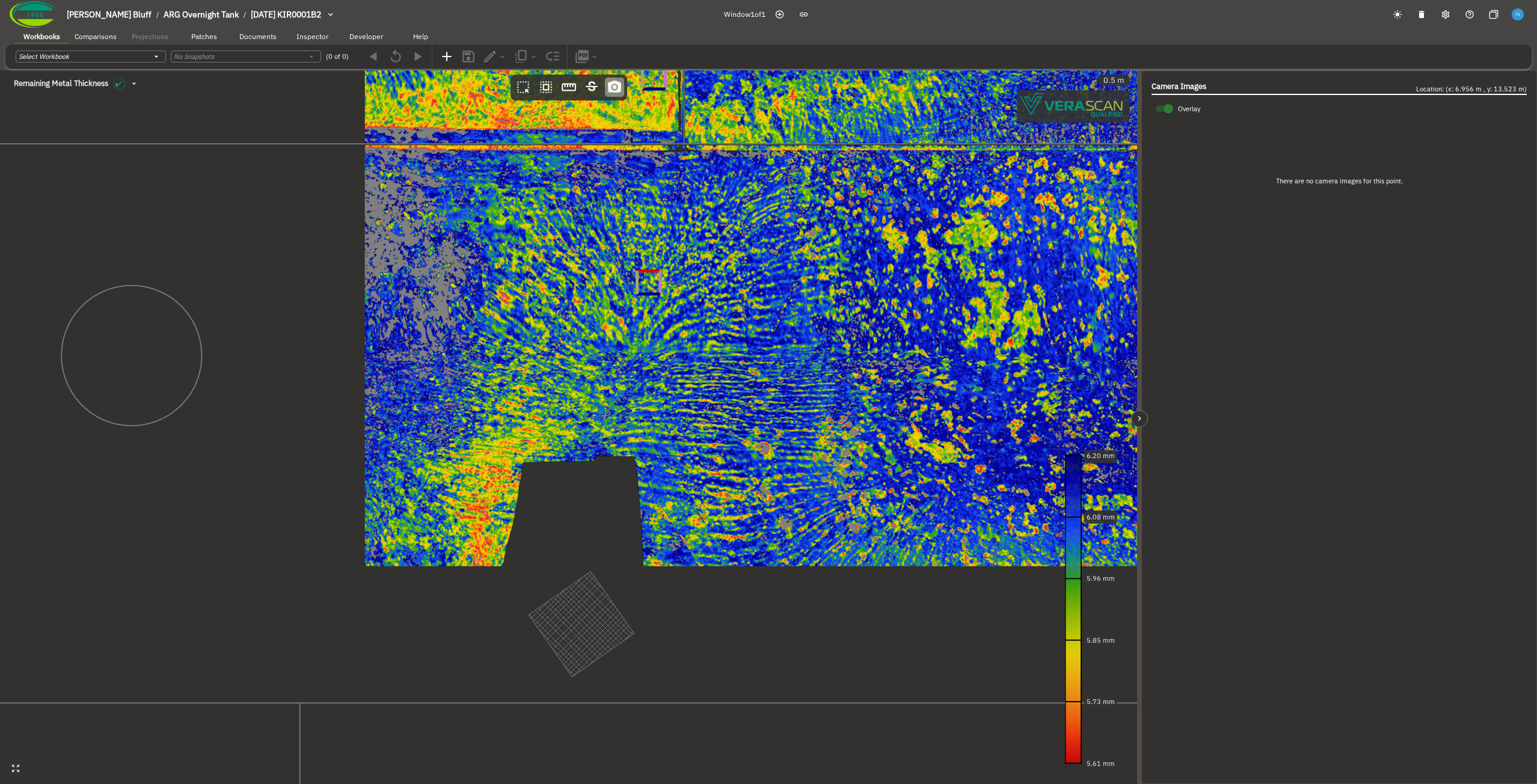
drag, startPoint x: 227, startPoint y: 568, endPoint x: 650, endPoint y: 281, distance: 511.2
click at [650, 281] on canvas at bounding box center [568, 427] width 1137 height 713
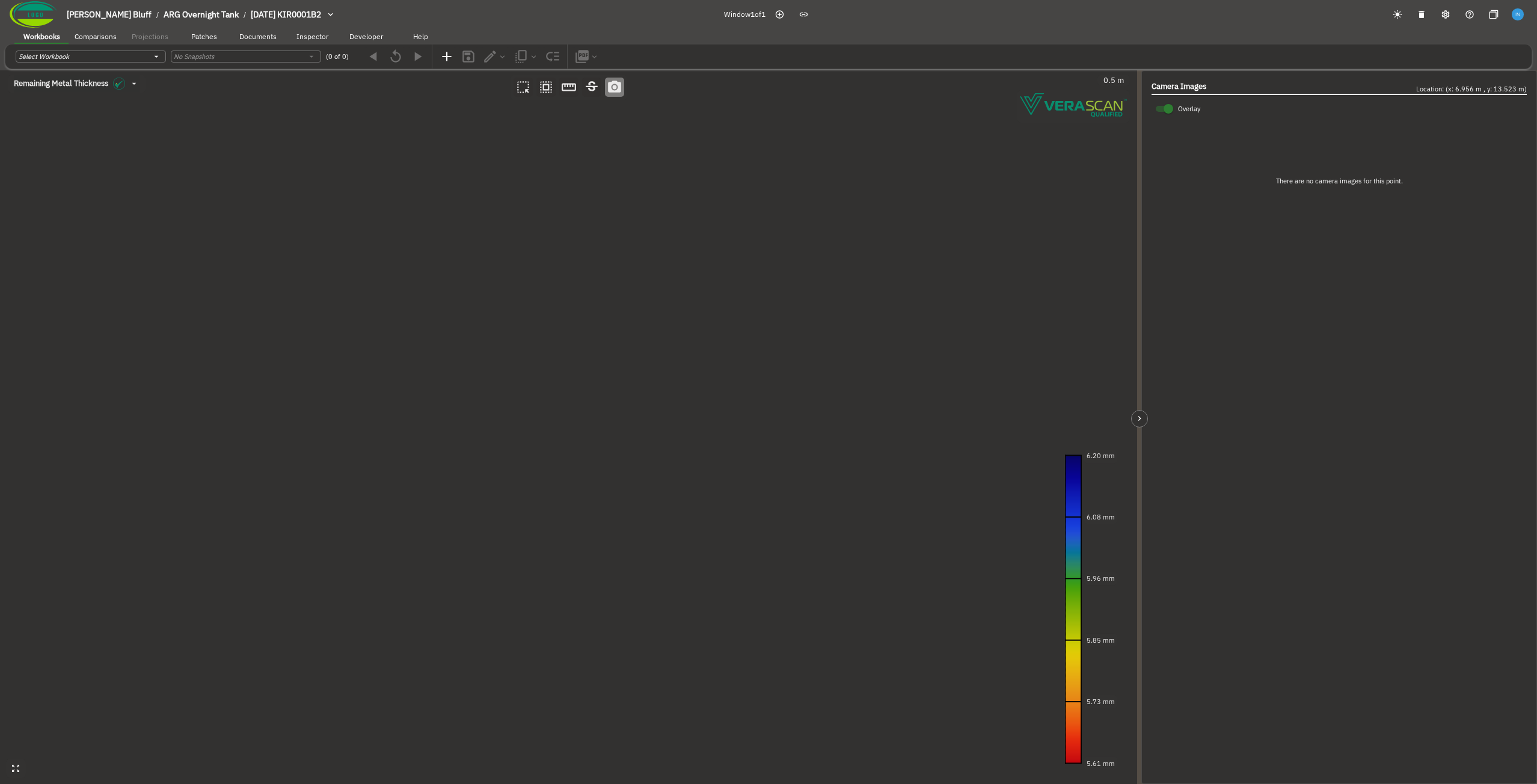
click at [439, 363] on canvas at bounding box center [568, 427] width 1137 height 713
click at [654, 302] on canvas at bounding box center [568, 427] width 1137 height 713
click at [670, 318] on canvas at bounding box center [568, 427] width 1137 height 713
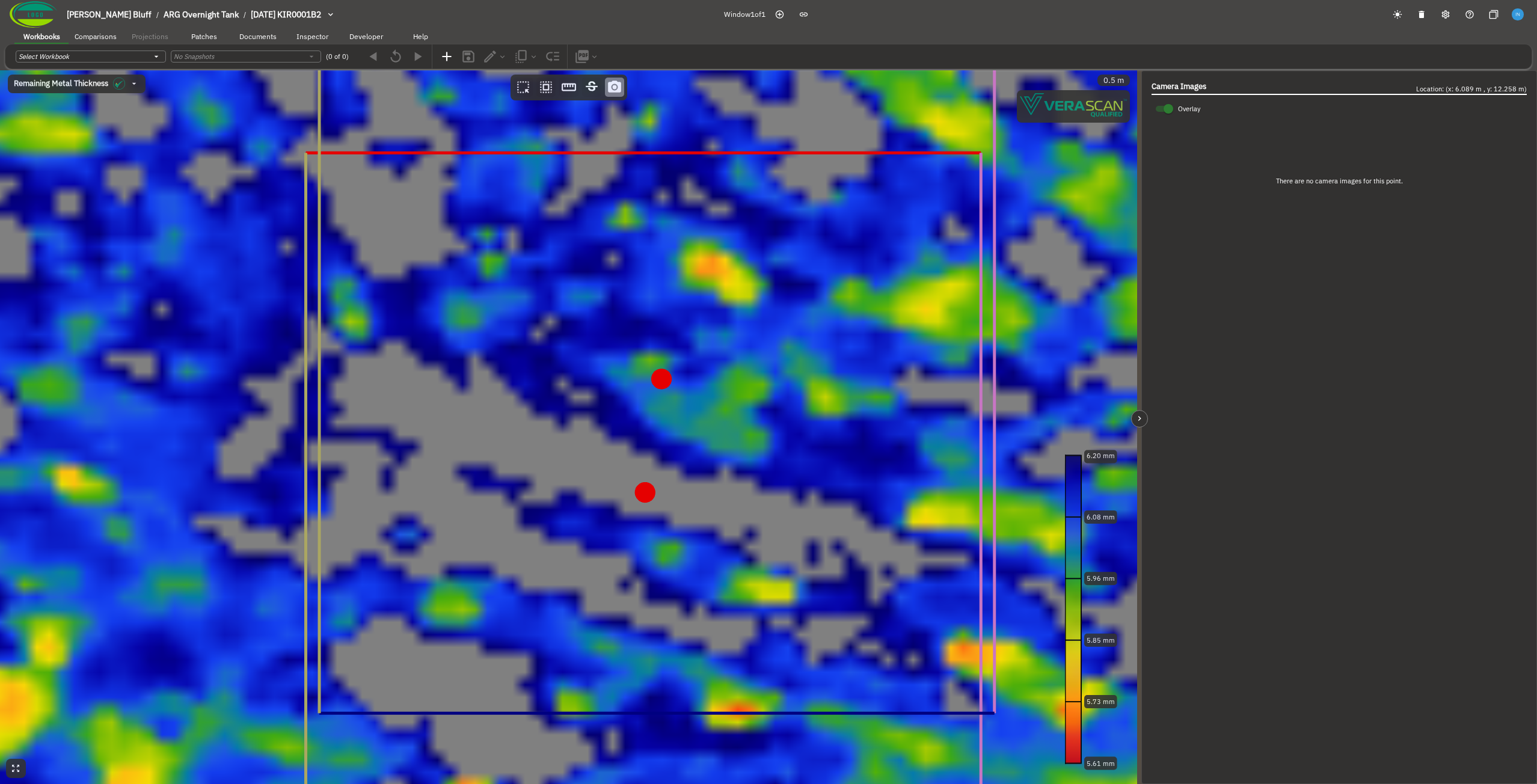
drag, startPoint x: 645, startPoint y: 492, endPoint x: 672, endPoint y: 243, distance: 250.5
click at [713, 223] on canvas at bounding box center [568, 427] width 1137 height 713
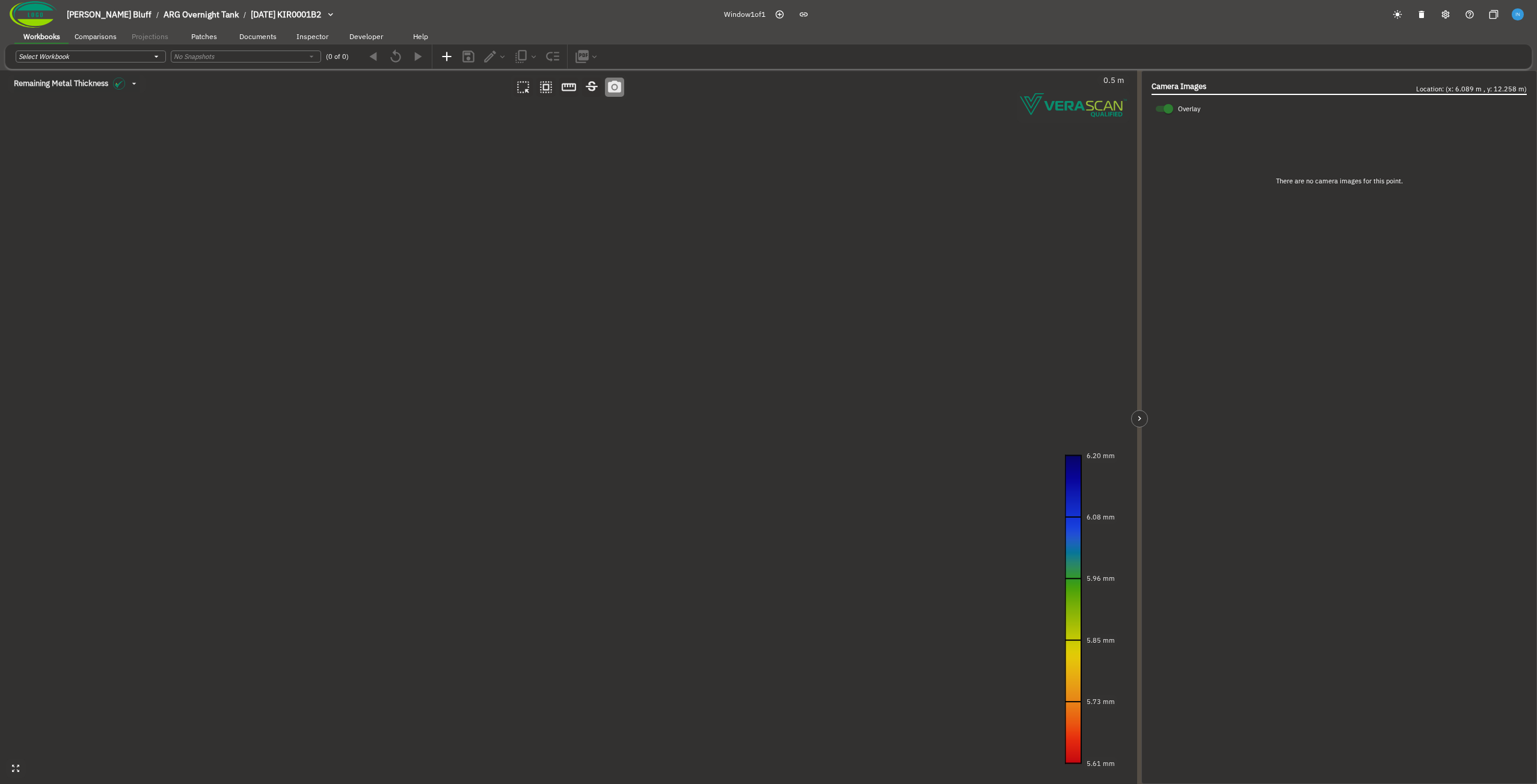
click at [353, 424] on canvas at bounding box center [568, 427] width 1137 height 713
click at [304, 367] on div "Create Note" at bounding box center [295, 371] width 125 height 18
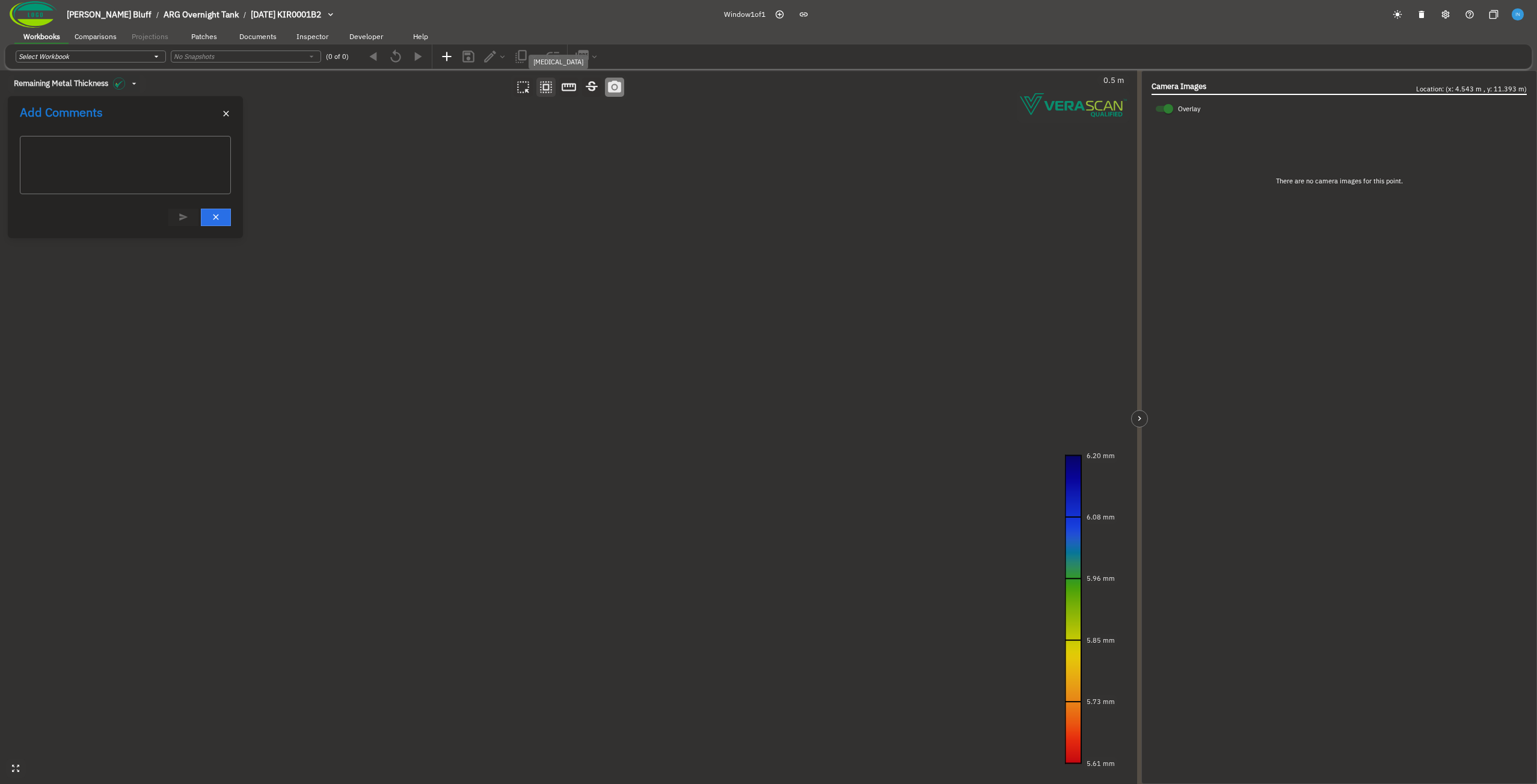
click at [549, 92] on icon "button" at bounding box center [545, 87] width 12 height 12
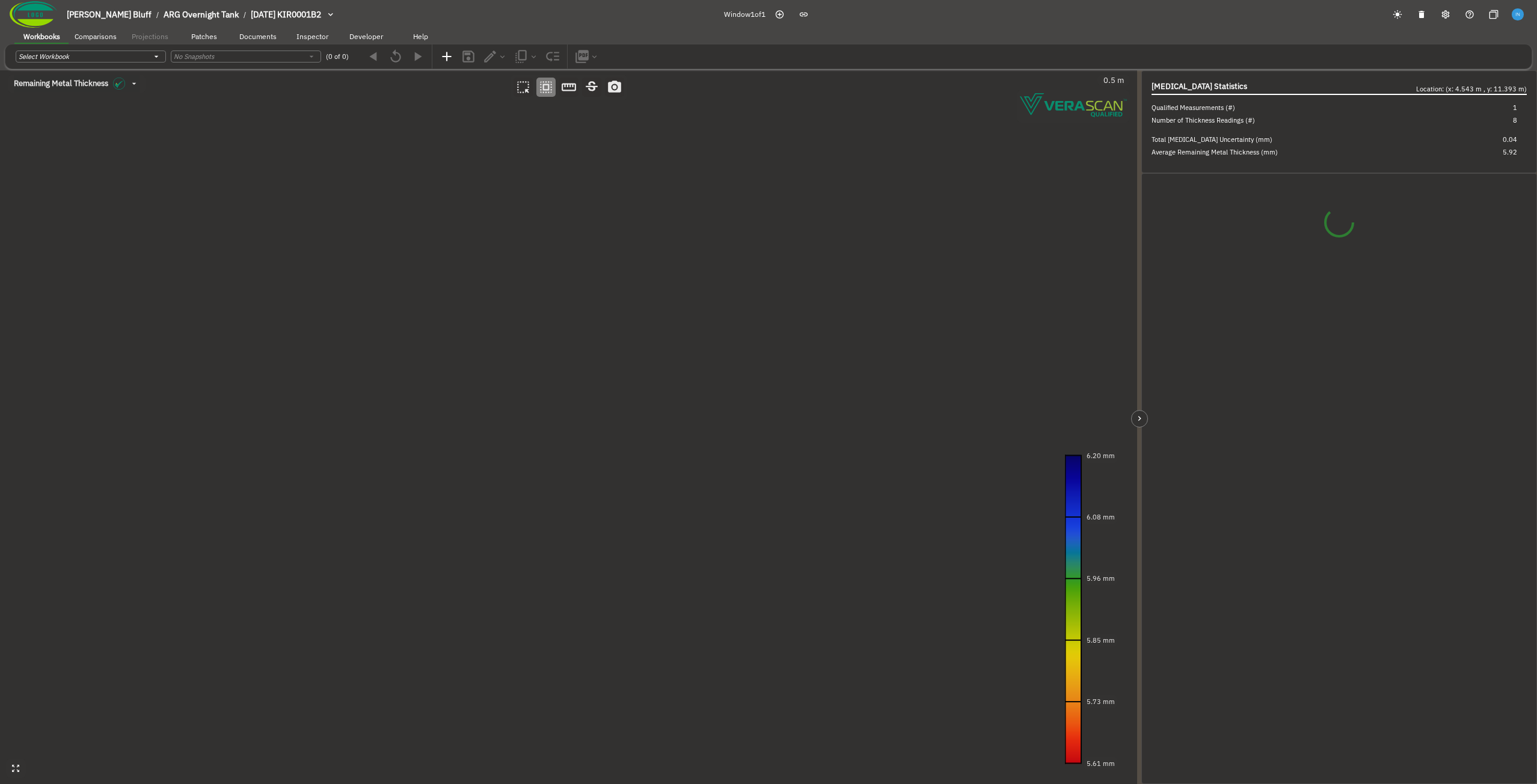
click at [486, 181] on canvas at bounding box center [568, 427] width 1137 height 713
click at [430, 382] on div "Create Note" at bounding box center [419, 380] width 125 height 18
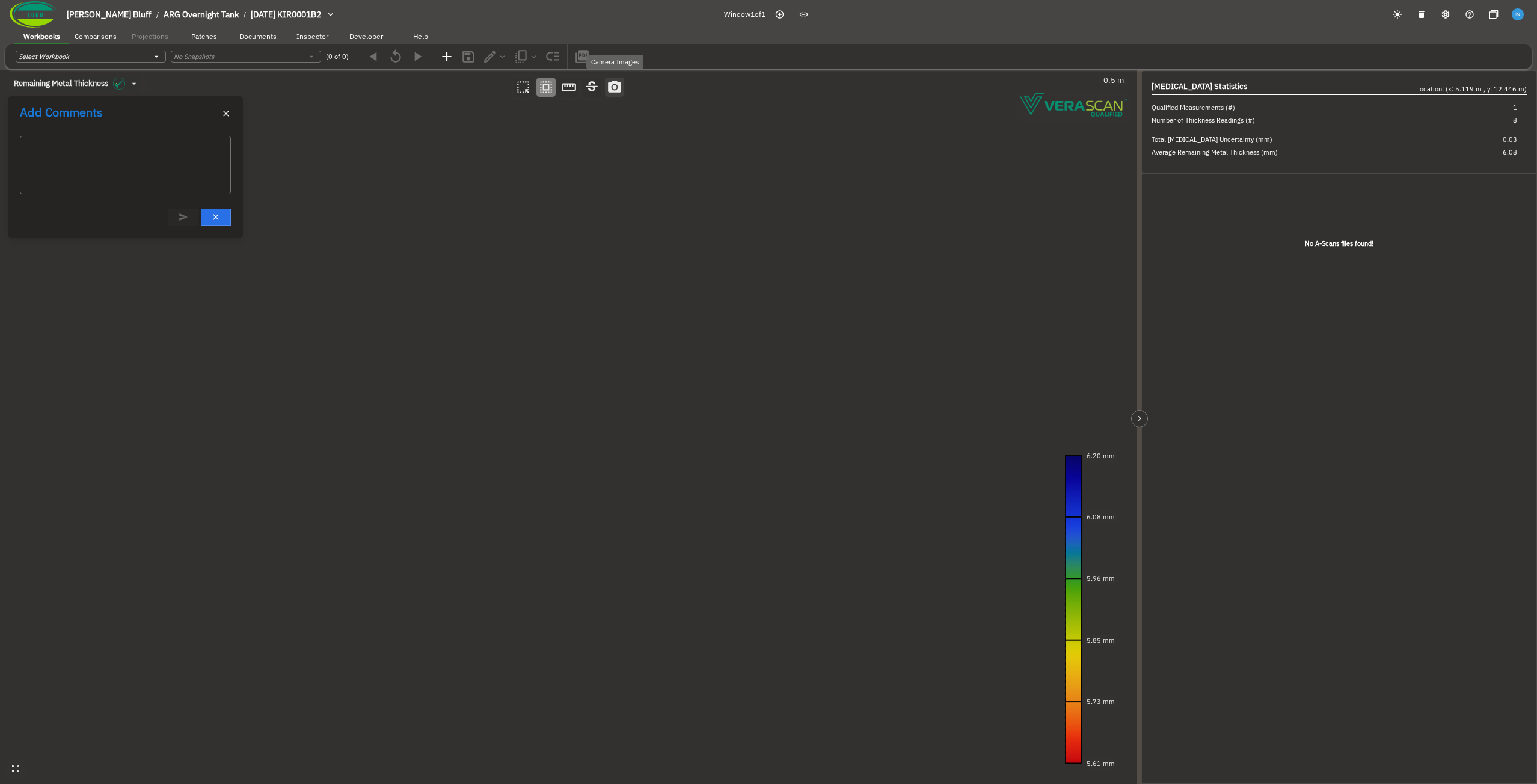
click at [611, 88] on icon "button" at bounding box center [614, 86] width 13 height 12
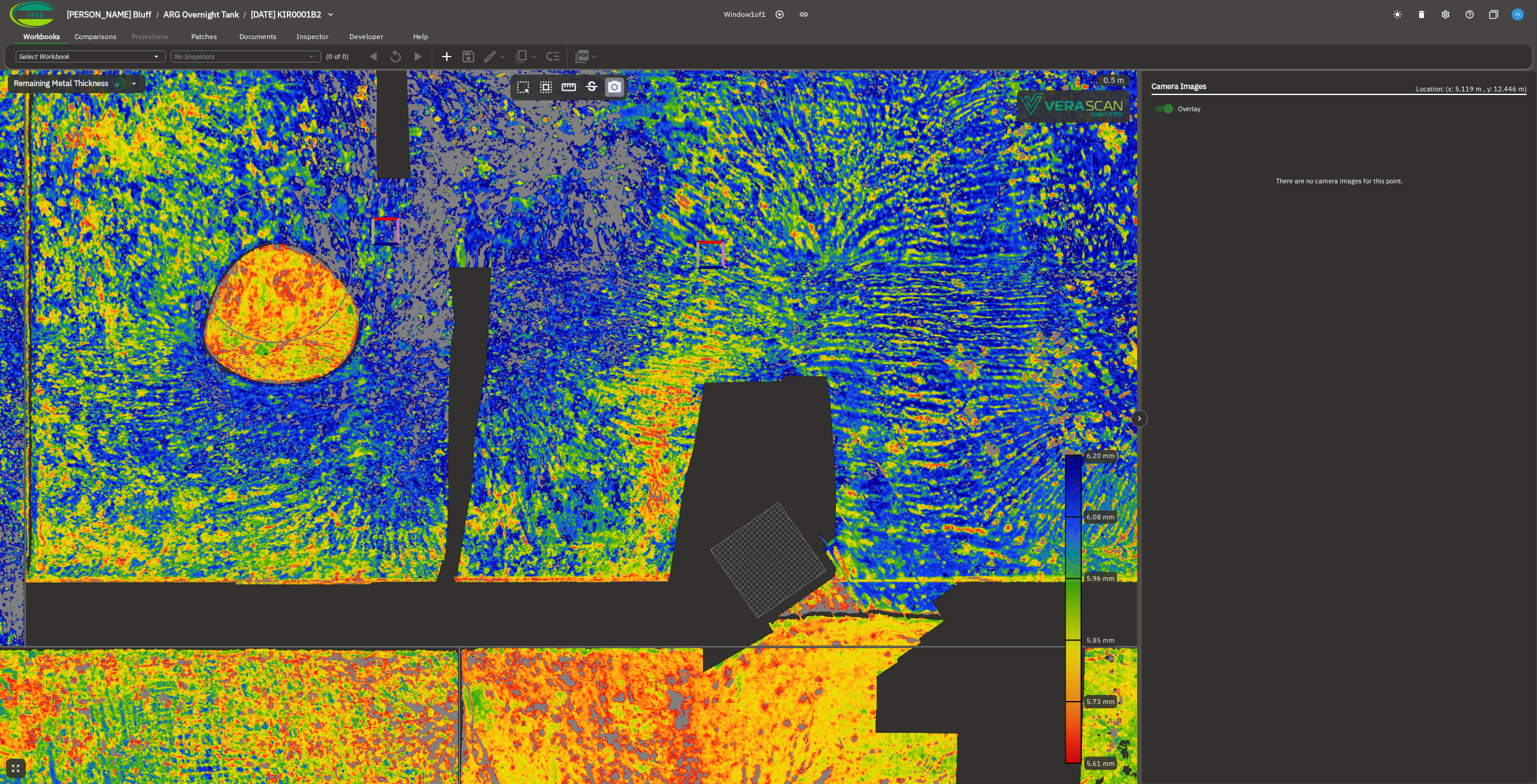
click at [711, 255] on canvas at bounding box center [568, 427] width 1137 height 713
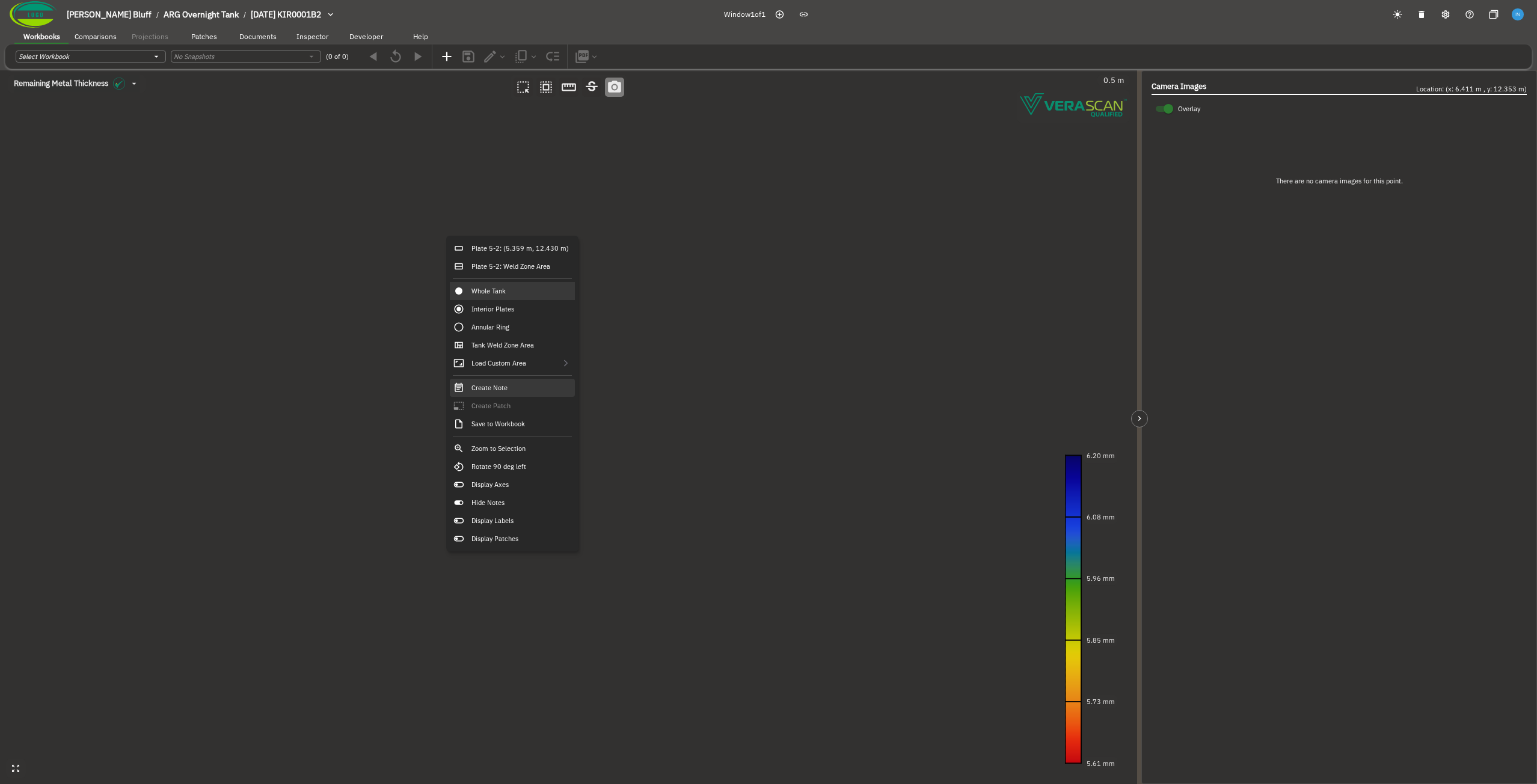
click at [534, 389] on div "Create Note" at bounding box center [512, 388] width 125 height 18
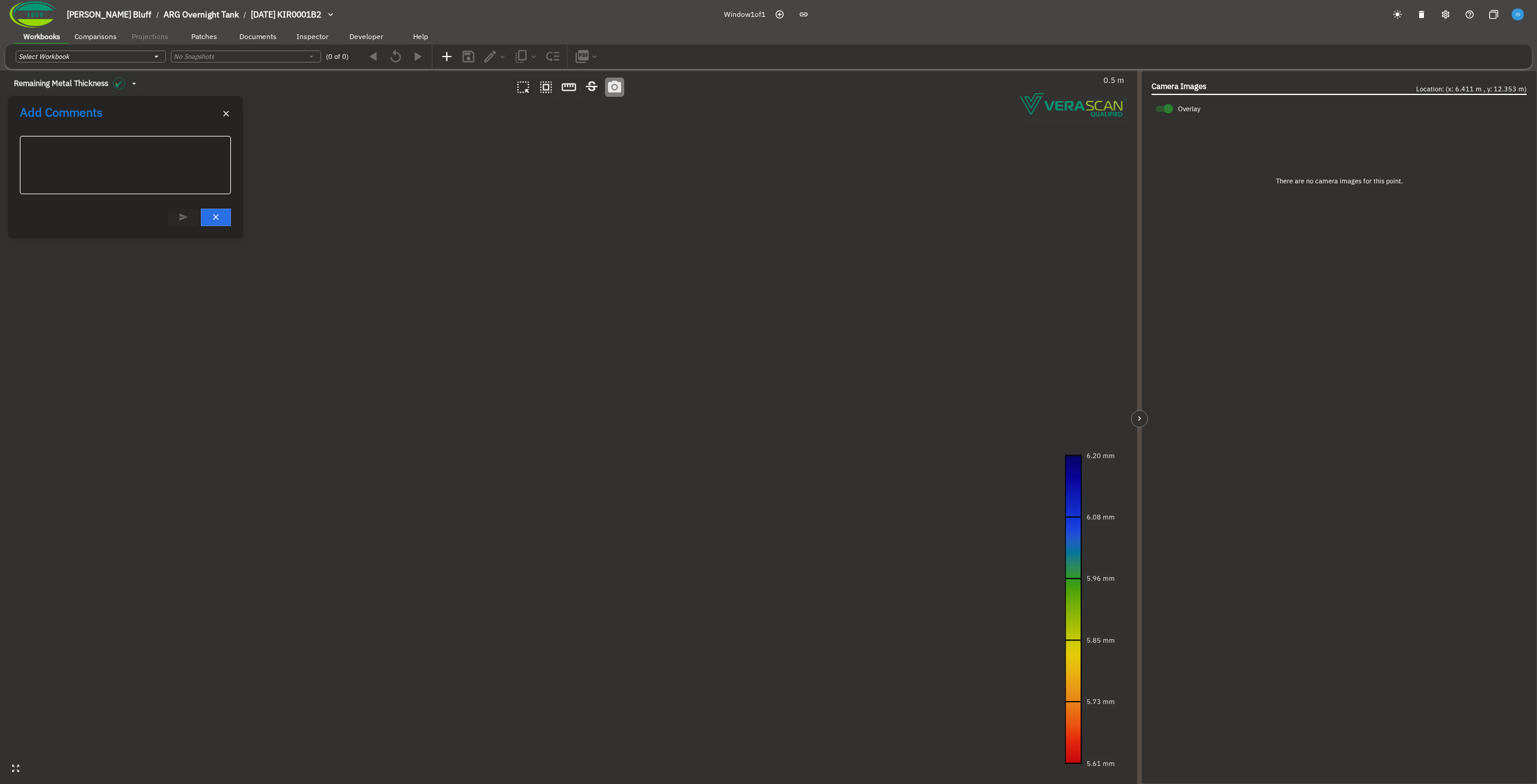
click at [164, 162] on textarea at bounding box center [125, 165] width 194 height 38
click at [612, 87] on circle "button" at bounding box center [614, 87] width 4 height 4
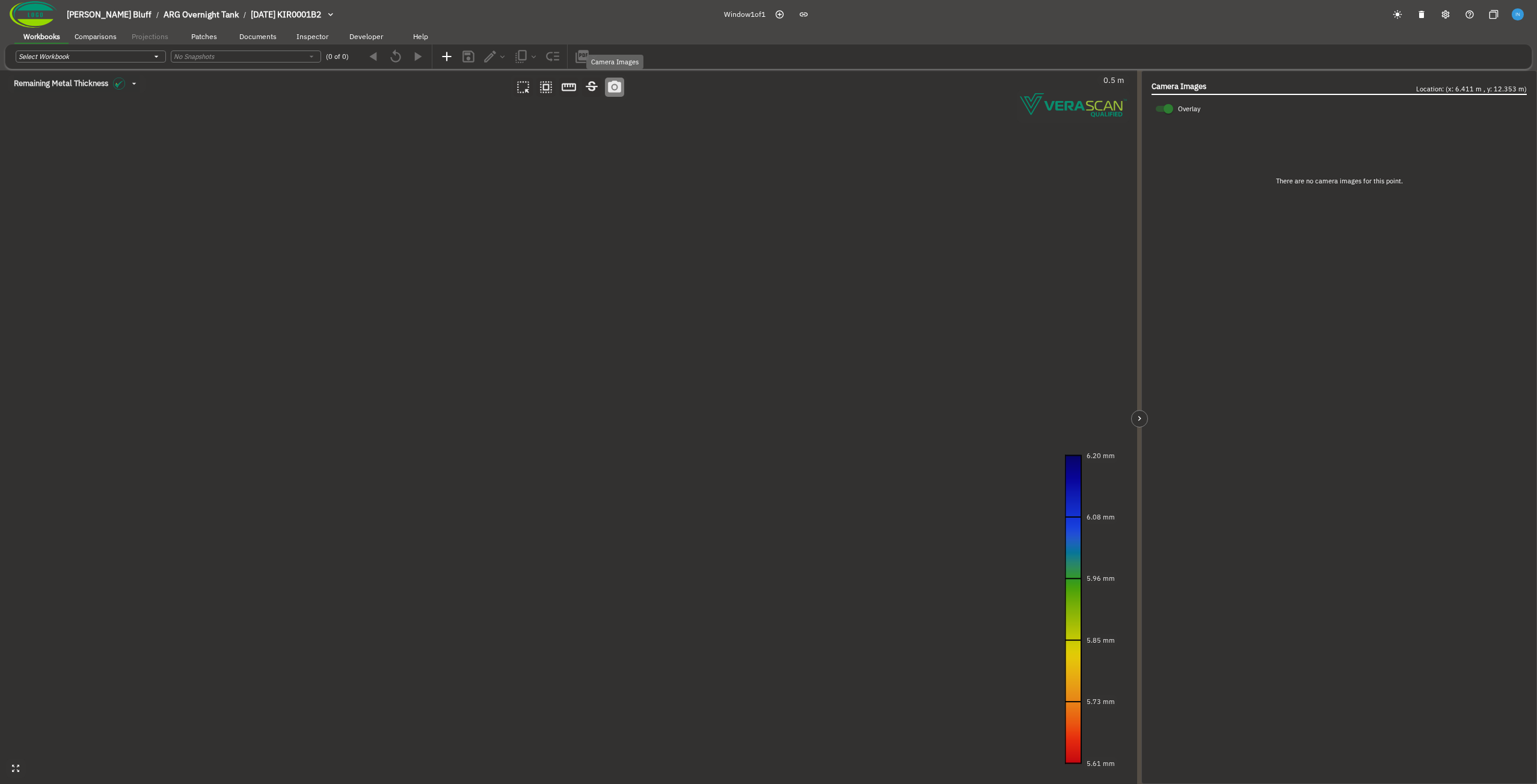
click at [612, 87] on circle "button" at bounding box center [614, 87] width 4 height 4
click at [445, 212] on canvas at bounding box center [568, 427] width 1137 height 713
click at [291, 184] on canvas at bounding box center [568, 427] width 1137 height 713
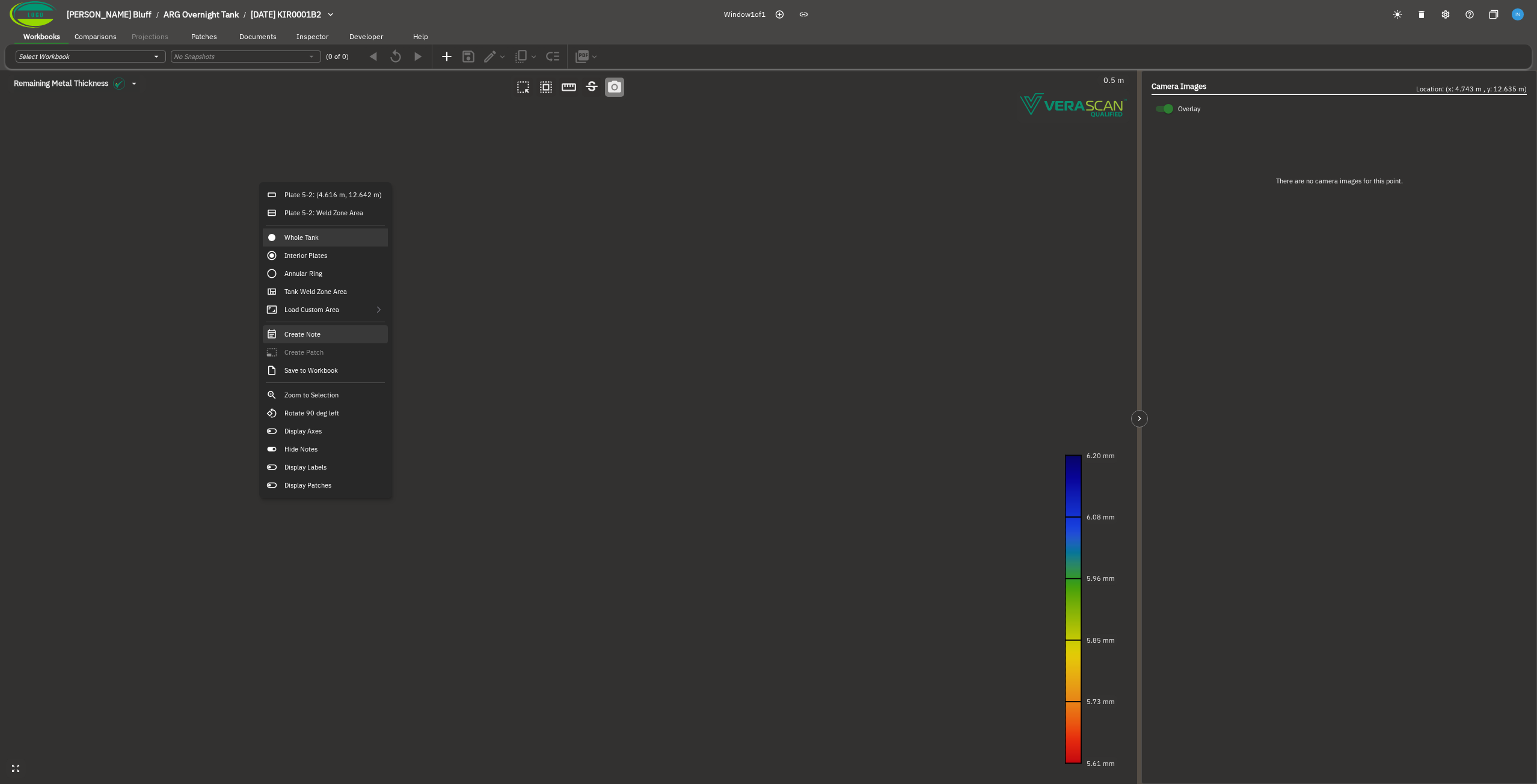
click at [347, 341] on div "Create Note" at bounding box center [326, 334] width 125 height 18
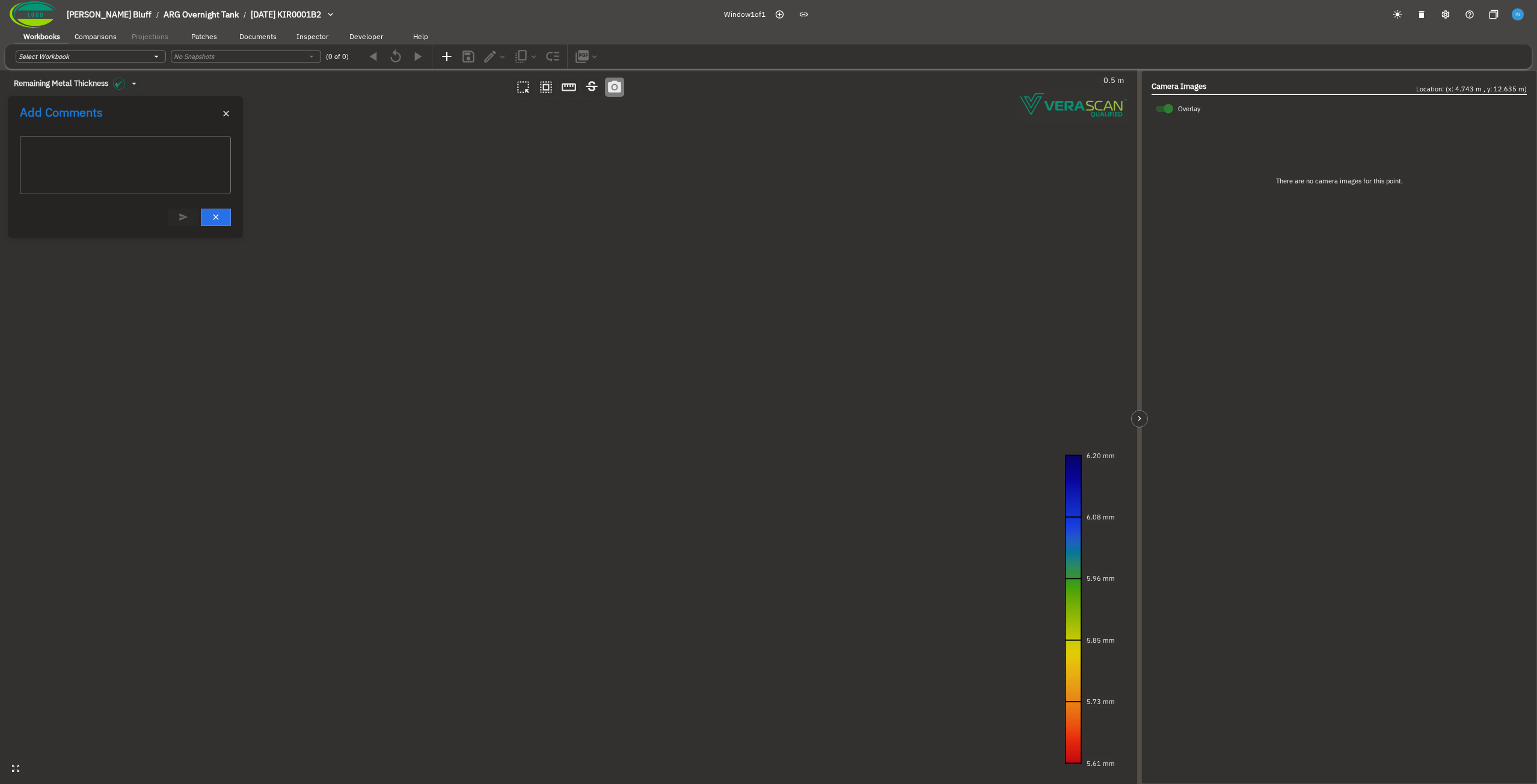
click at [614, 222] on canvas at bounding box center [568, 427] width 1137 height 713
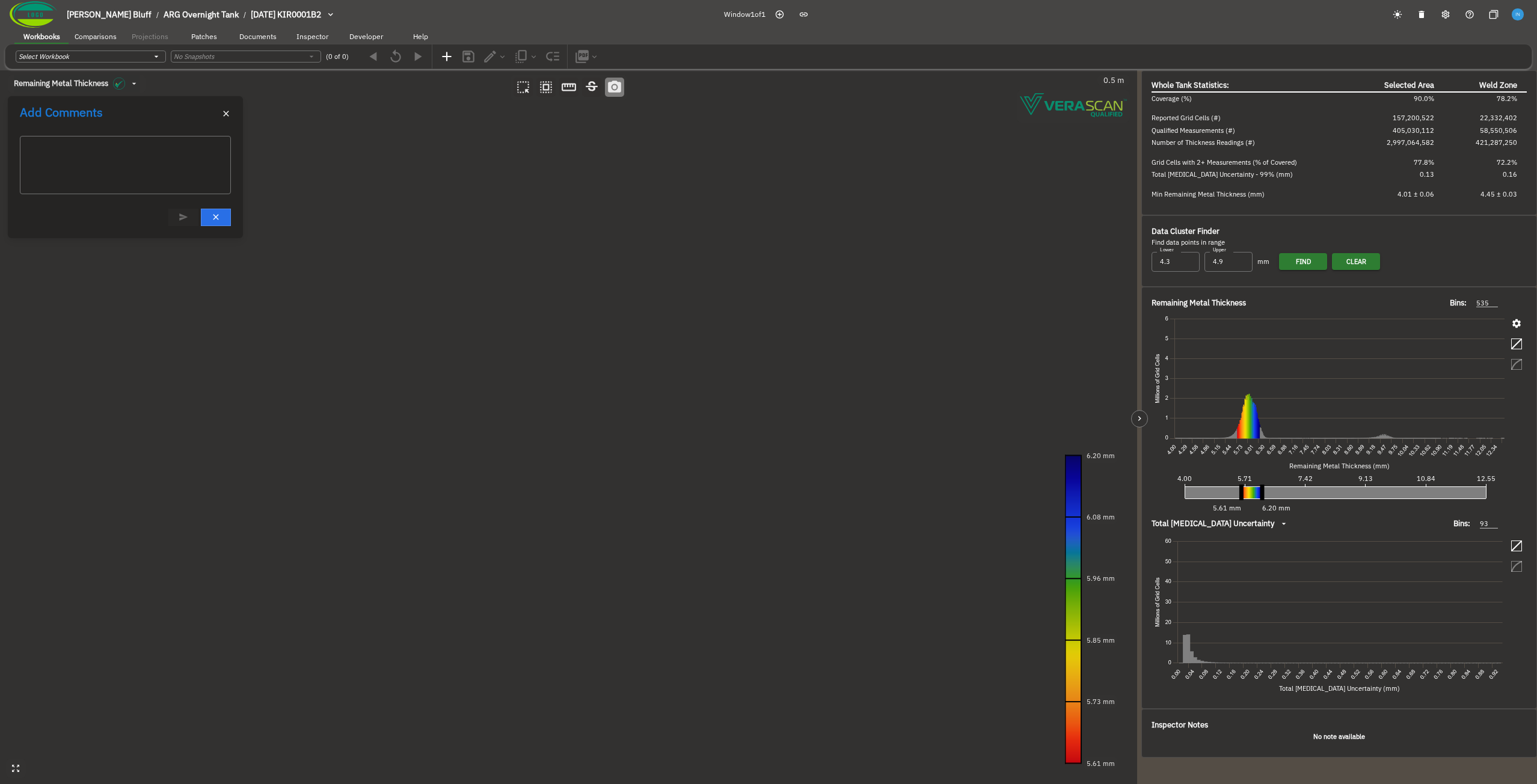
click at [634, 238] on canvas at bounding box center [568, 427] width 1137 height 713
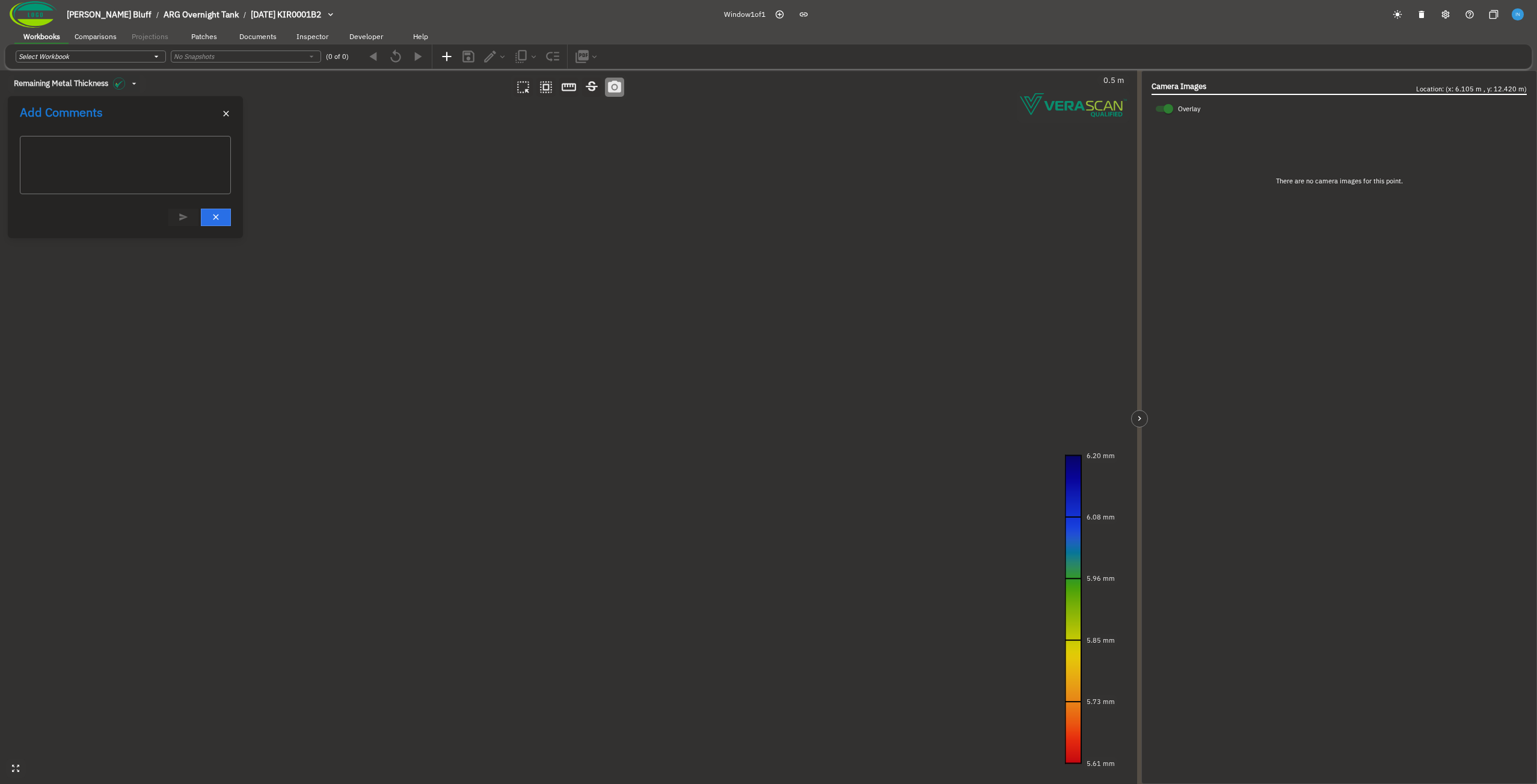
click at [391, 479] on canvas at bounding box center [568, 427] width 1137 height 713
click at [763, 311] on canvas at bounding box center [568, 427] width 1137 height 713
click at [540, 91] on icon "button" at bounding box center [545, 87] width 15 height 15
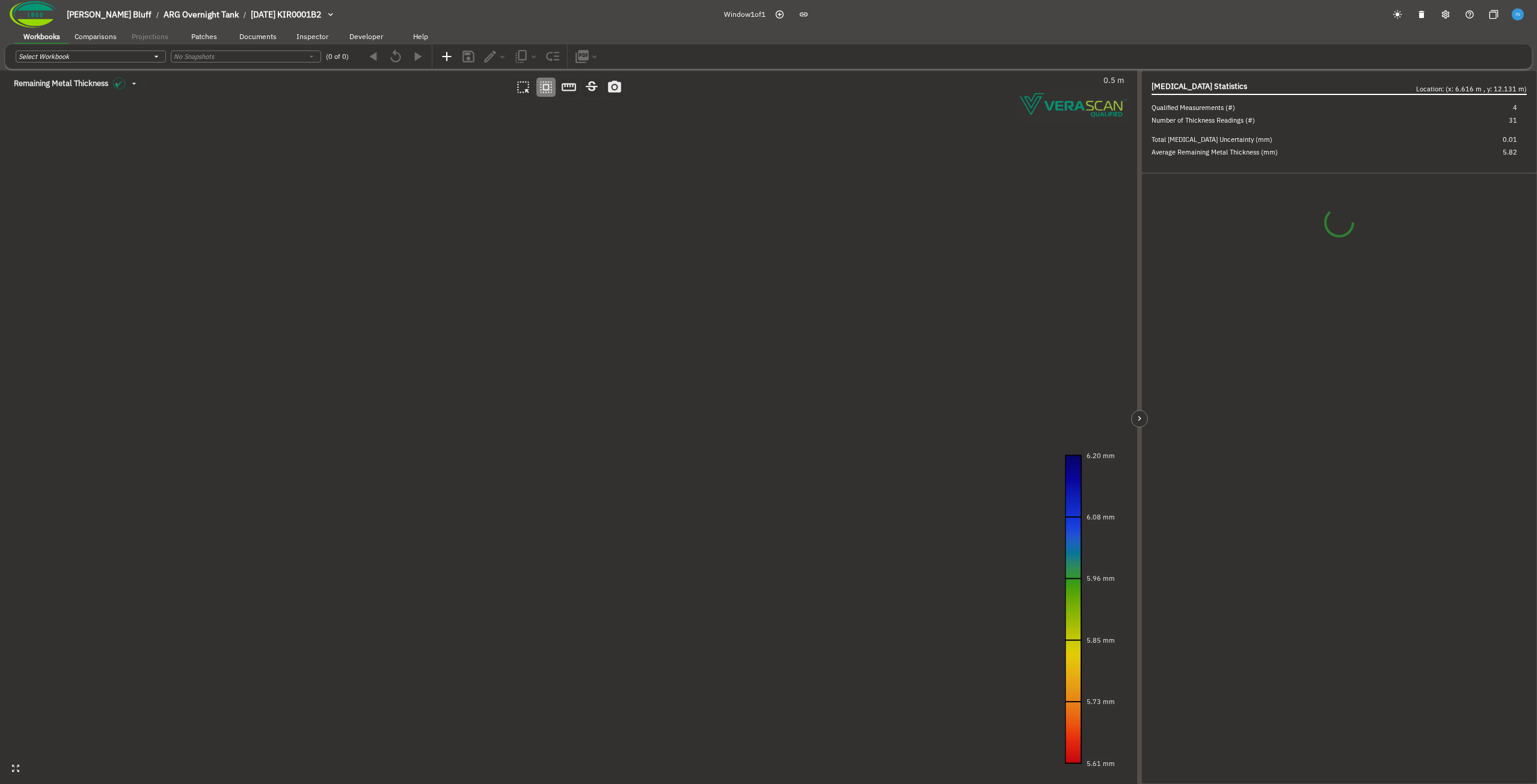
click at [474, 228] on canvas at bounding box center [568, 427] width 1137 height 713
click at [499, 241] on canvas at bounding box center [568, 427] width 1137 height 713
click at [280, 213] on canvas at bounding box center [568, 427] width 1137 height 713
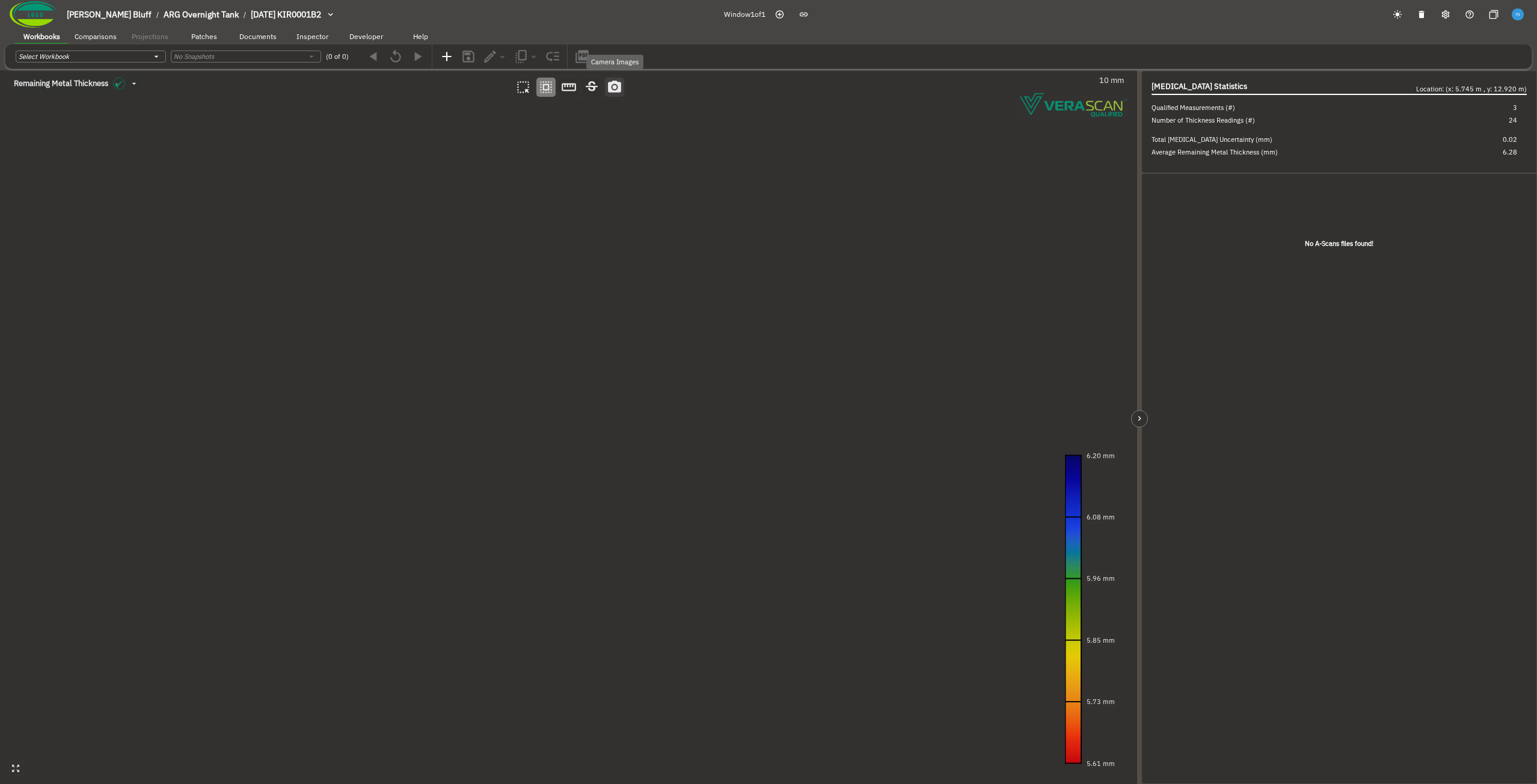
click at [611, 89] on icon "button" at bounding box center [614, 86] width 13 height 12
click at [513, 248] on canvas at bounding box center [568, 427] width 1137 height 713
click at [380, 431] on canvas at bounding box center [568, 427] width 1137 height 713
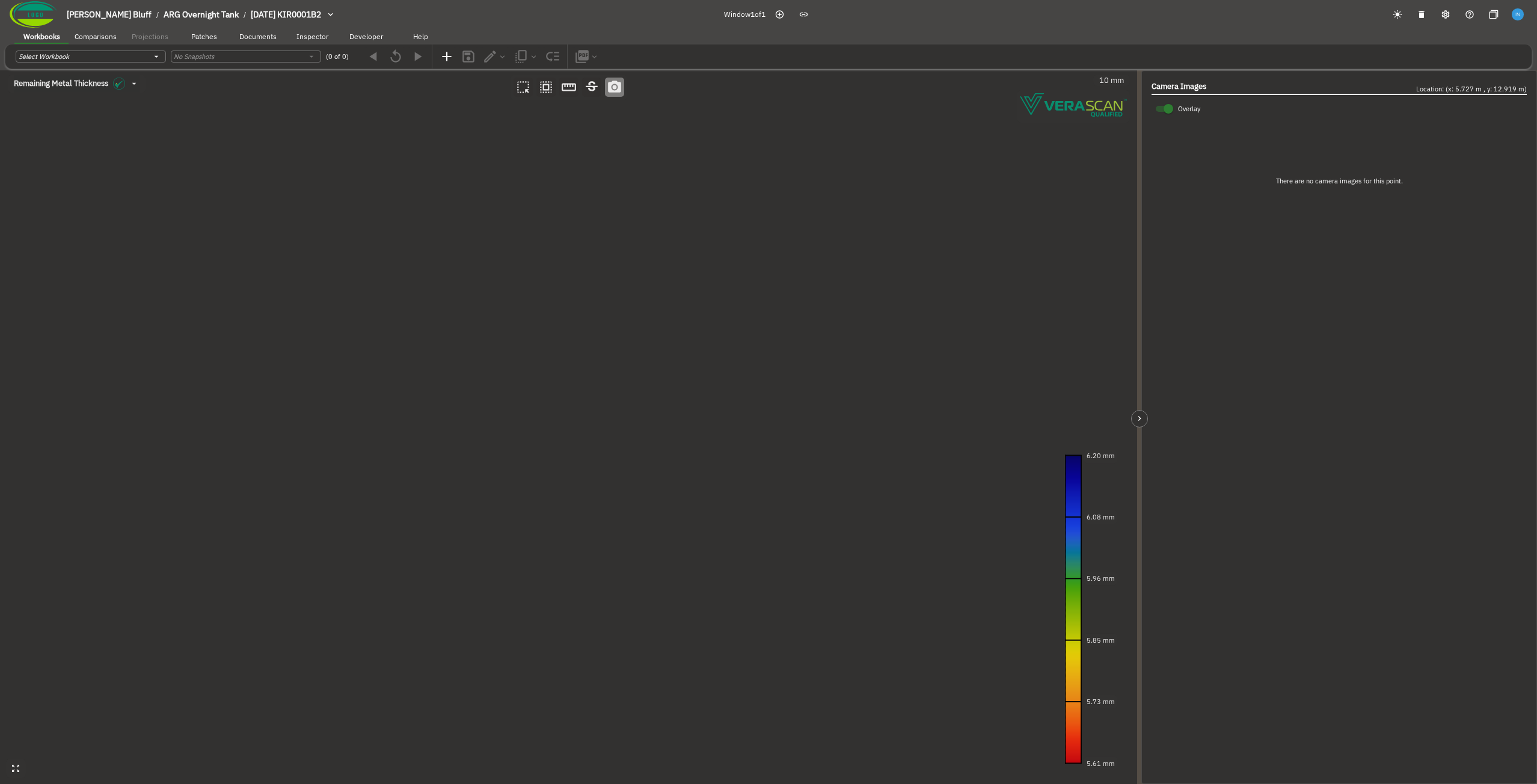
click at [636, 367] on canvas at bounding box center [568, 427] width 1137 height 713
click at [221, 244] on canvas at bounding box center [568, 427] width 1137 height 713
click at [697, 214] on canvas at bounding box center [568, 427] width 1137 height 713
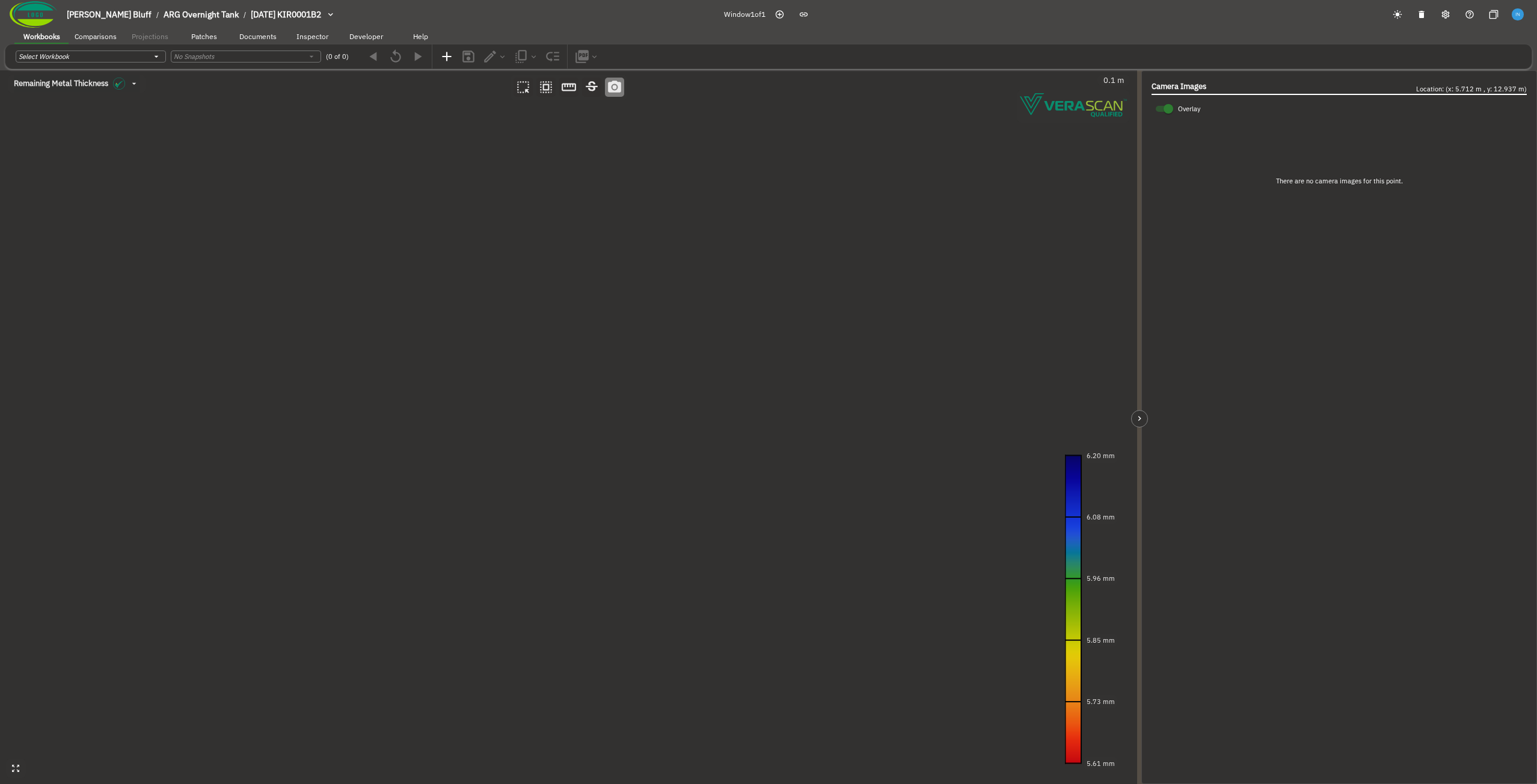
click at [697, 214] on canvas at bounding box center [568, 427] width 1137 height 713
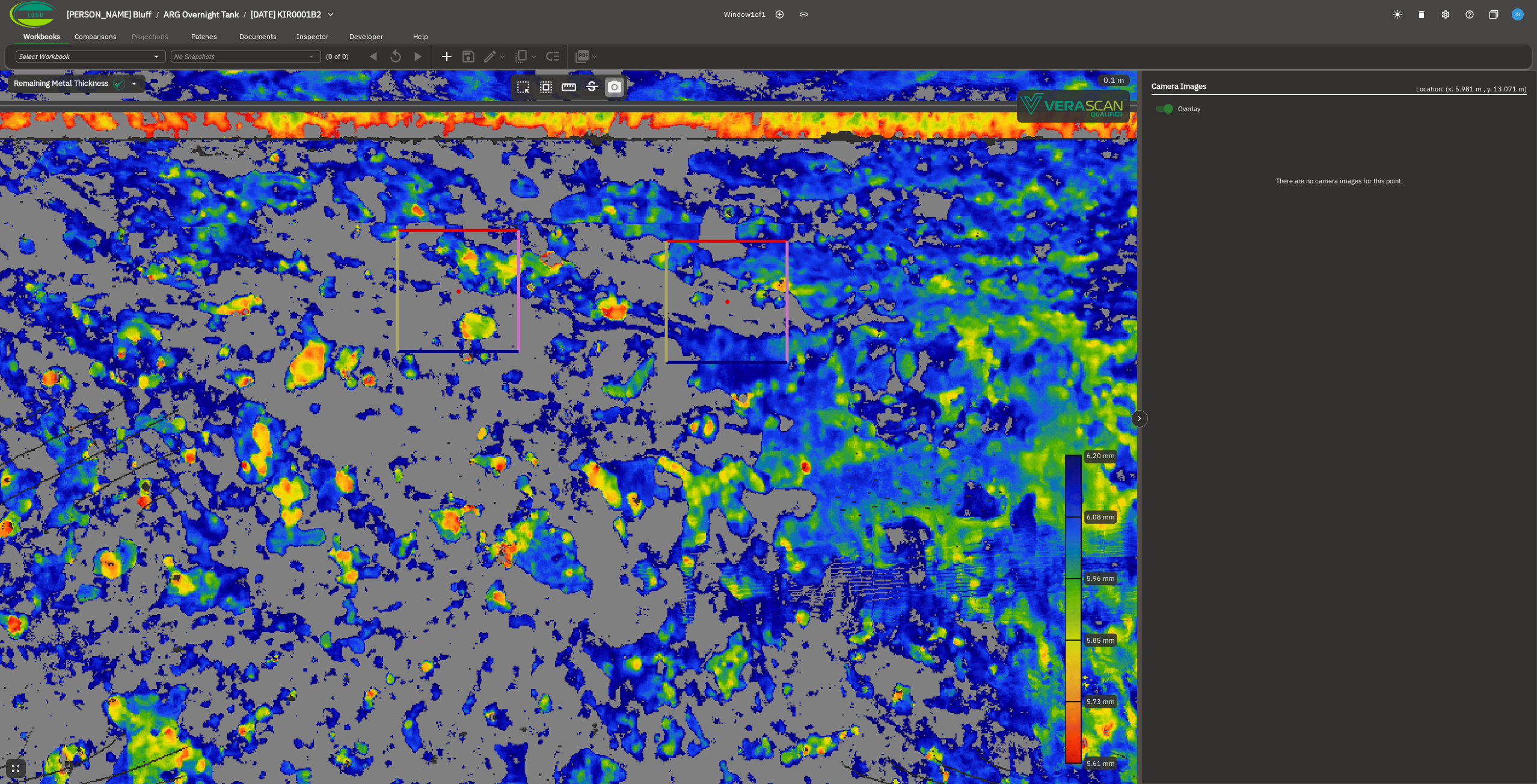
drag, startPoint x: 429, startPoint y: 204, endPoint x: 482, endPoint y: 404, distance: 206.9
click at [482, 404] on canvas at bounding box center [568, 427] width 1137 height 713
click at [388, 181] on canvas at bounding box center [568, 427] width 1137 height 713
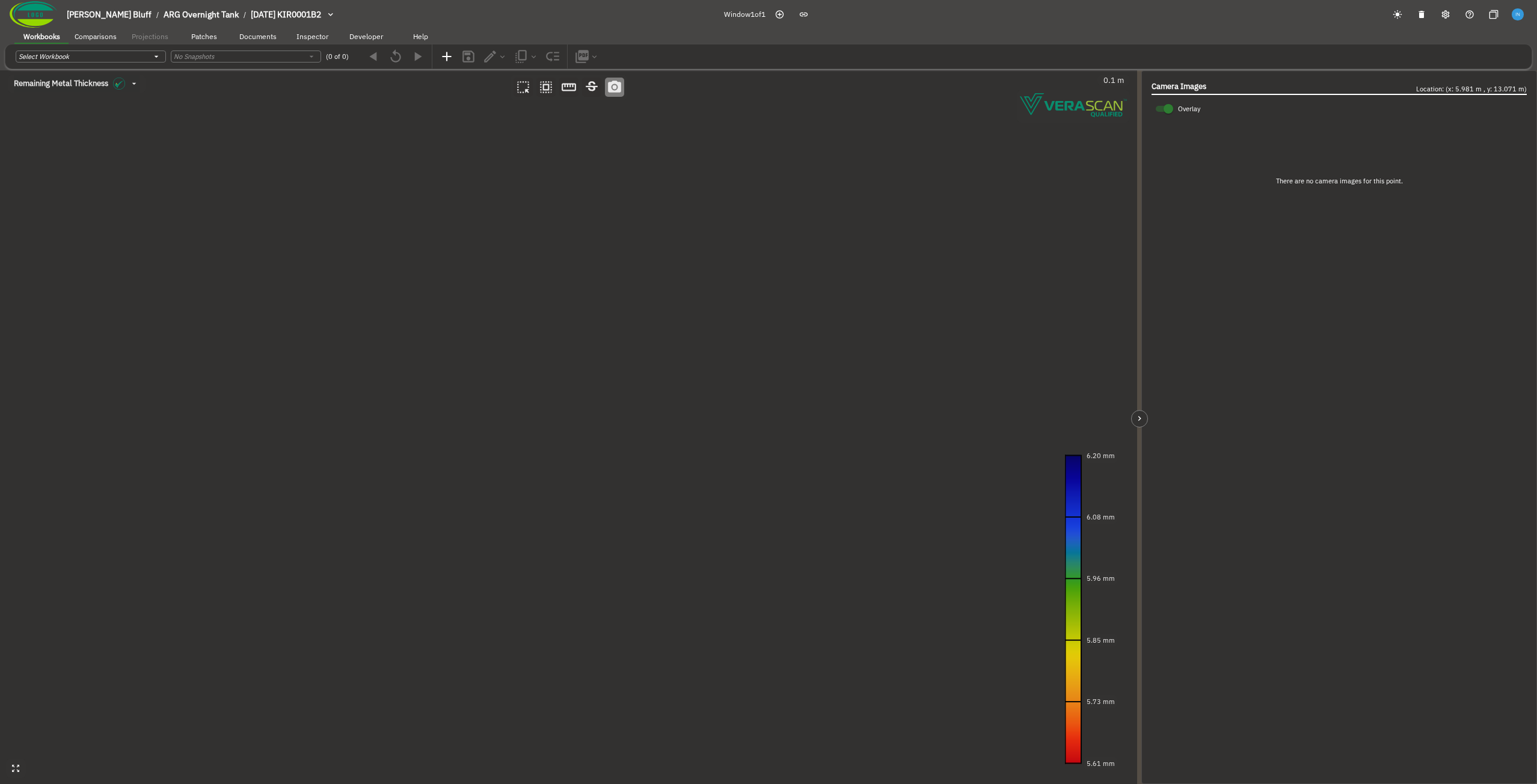
click at [388, 181] on canvas at bounding box center [568, 427] width 1137 height 713
click at [430, 362] on canvas at bounding box center [568, 427] width 1137 height 713
click at [761, 352] on canvas at bounding box center [568, 427] width 1137 height 713
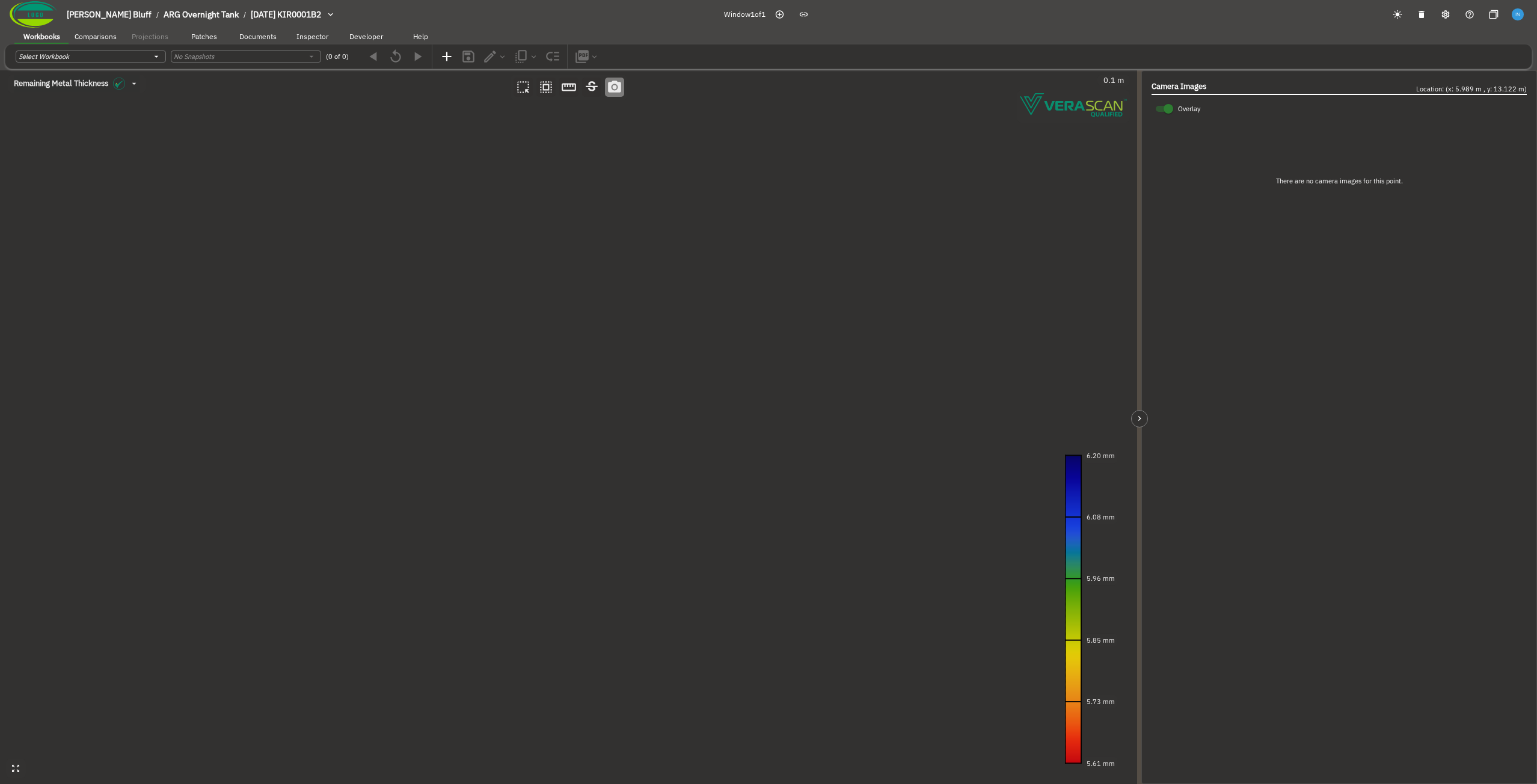
click at [428, 321] on canvas at bounding box center [568, 427] width 1137 height 713
click at [274, 357] on canvas at bounding box center [568, 427] width 1137 height 713
click at [686, 372] on canvas at bounding box center [568, 427] width 1137 height 713
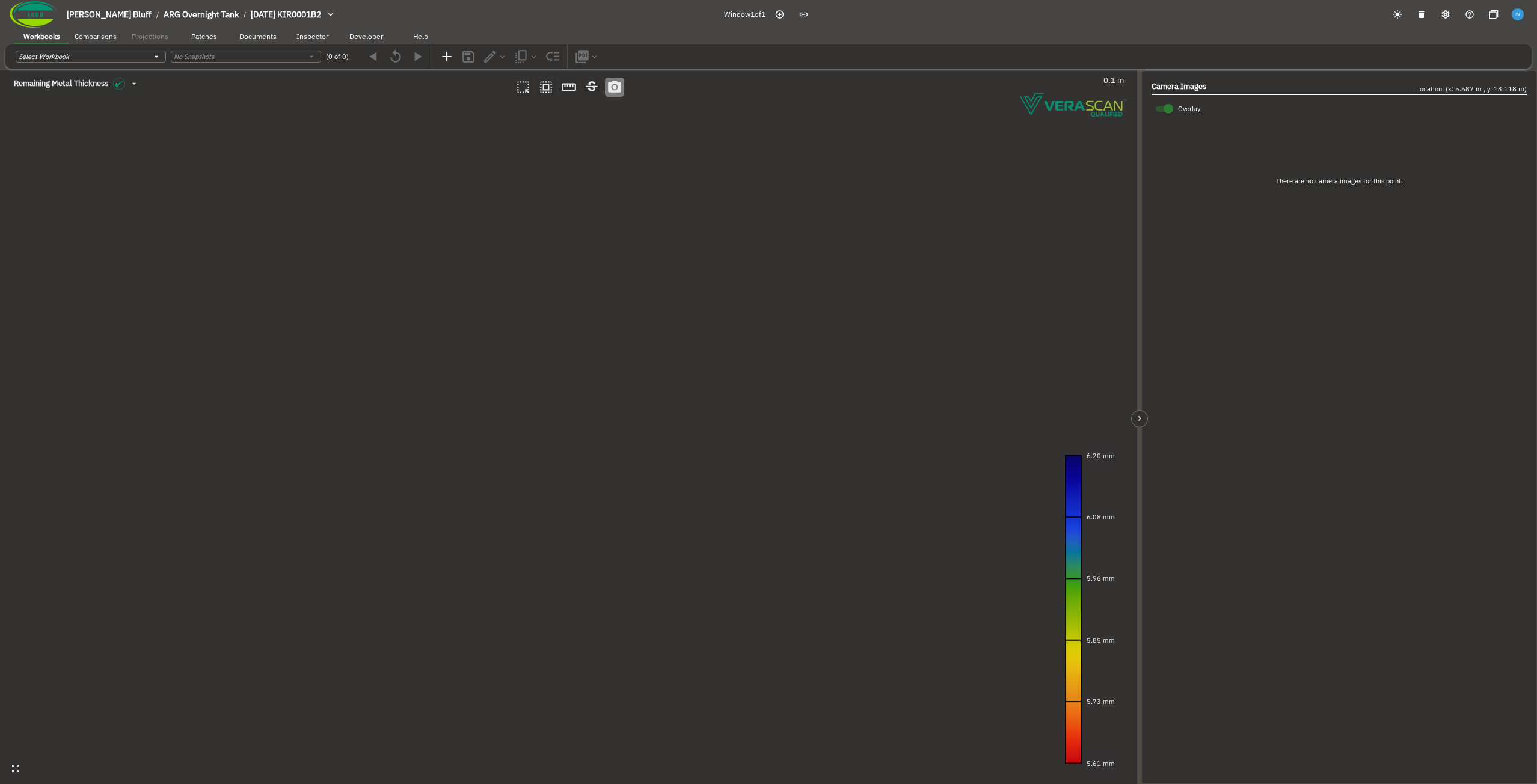
click at [686, 372] on canvas at bounding box center [568, 427] width 1137 height 713
click at [536, 392] on div "Plate 5-2: (5.744 m, 13.101 m)" at bounding box center [531, 389] width 125 height 18
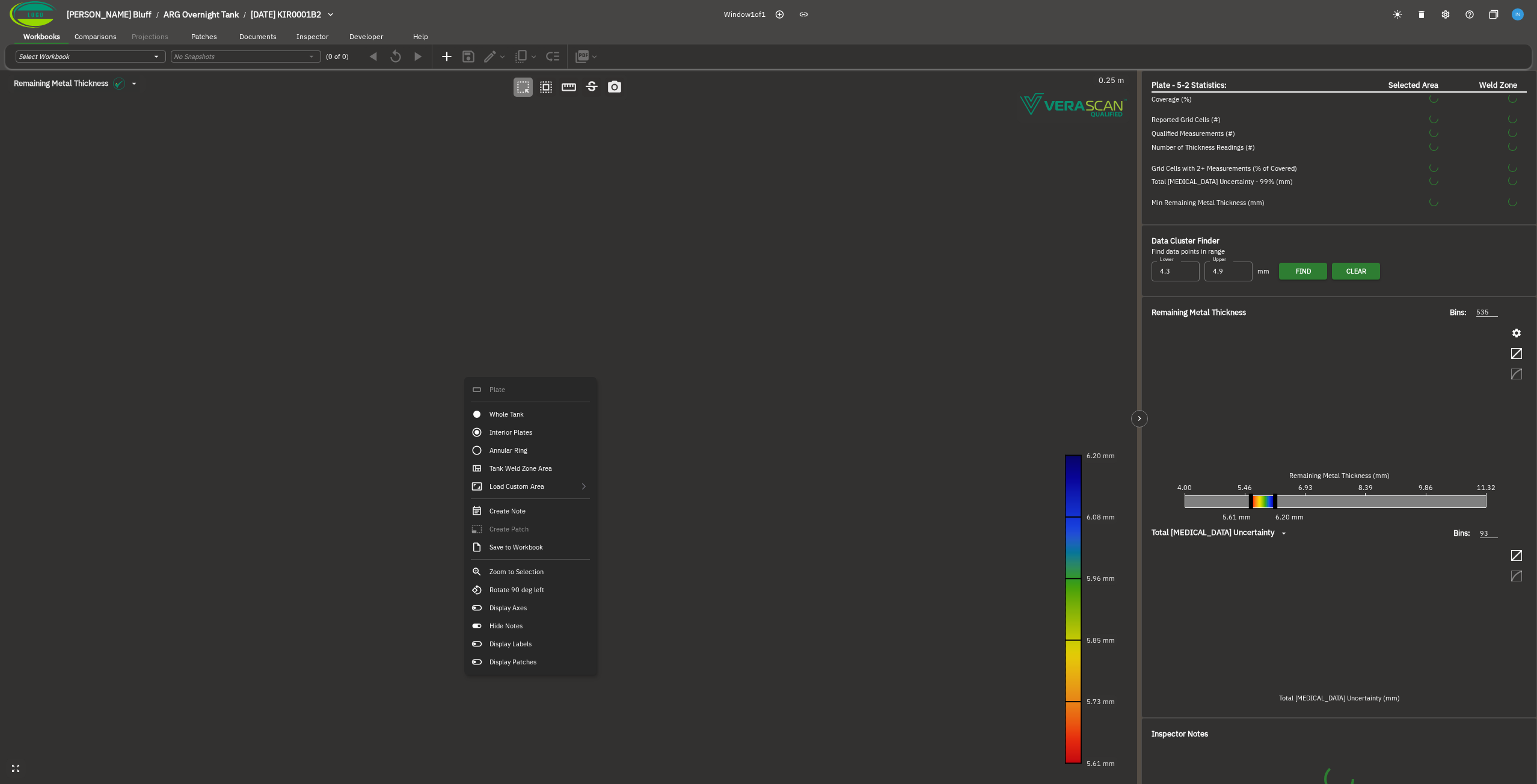
type input "458"
type input "67"
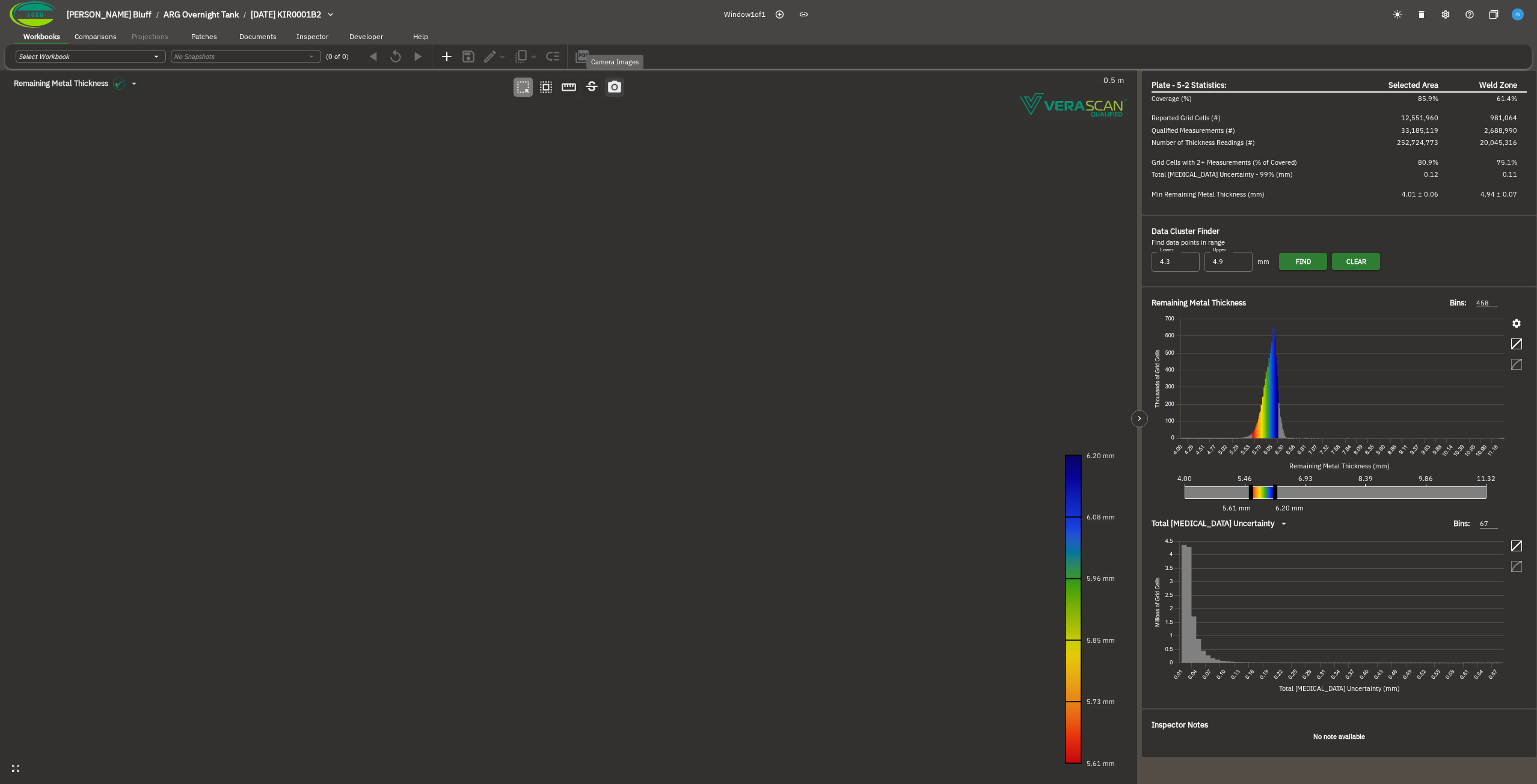
click at [611, 94] on icon "button" at bounding box center [614, 87] width 15 height 15
click at [440, 264] on canvas at bounding box center [568, 427] width 1137 height 713
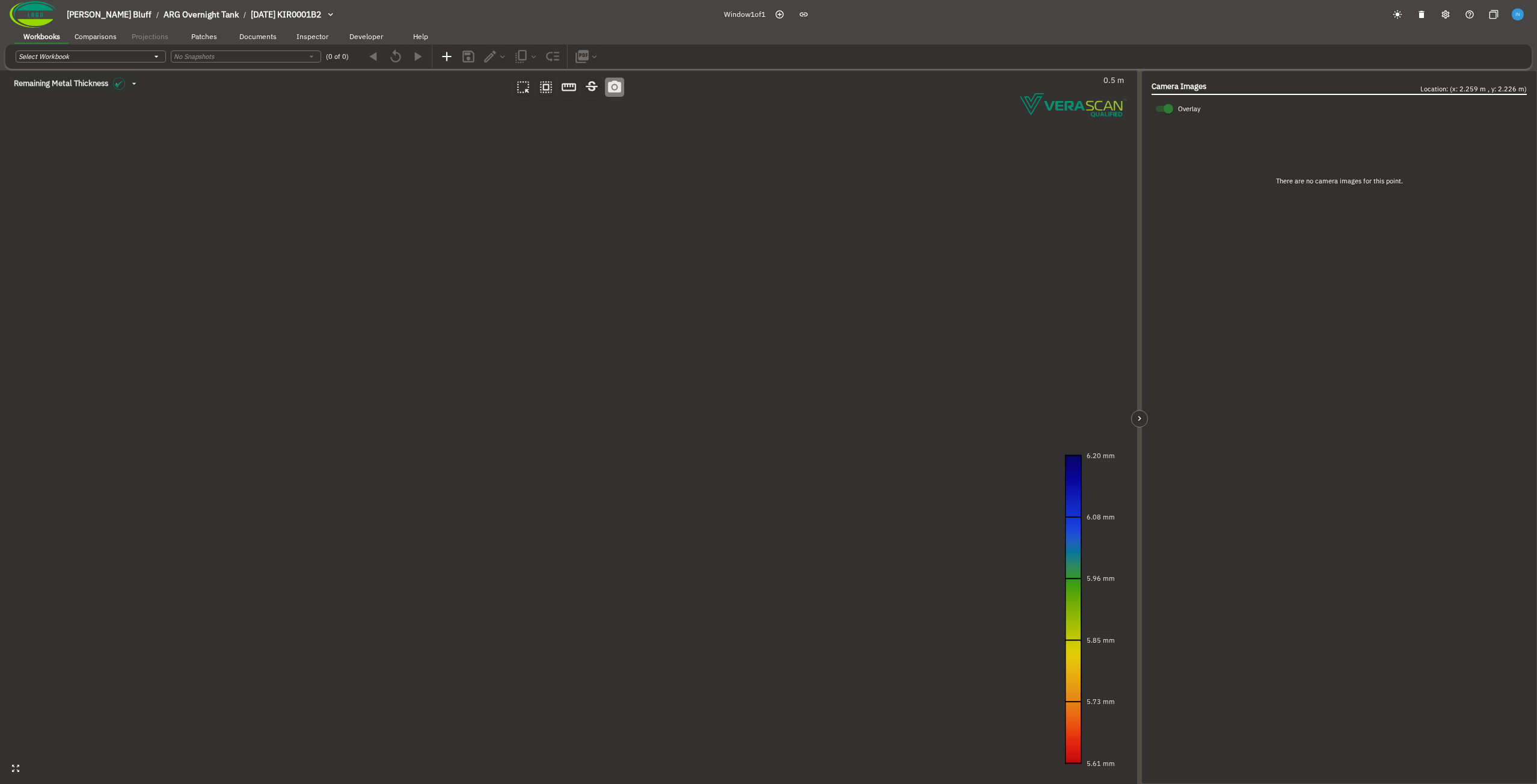
click at [465, 206] on canvas at bounding box center [568, 427] width 1137 height 713
click at [730, 200] on canvas at bounding box center [568, 427] width 1137 height 713
click at [360, 466] on canvas at bounding box center [568, 427] width 1137 height 713
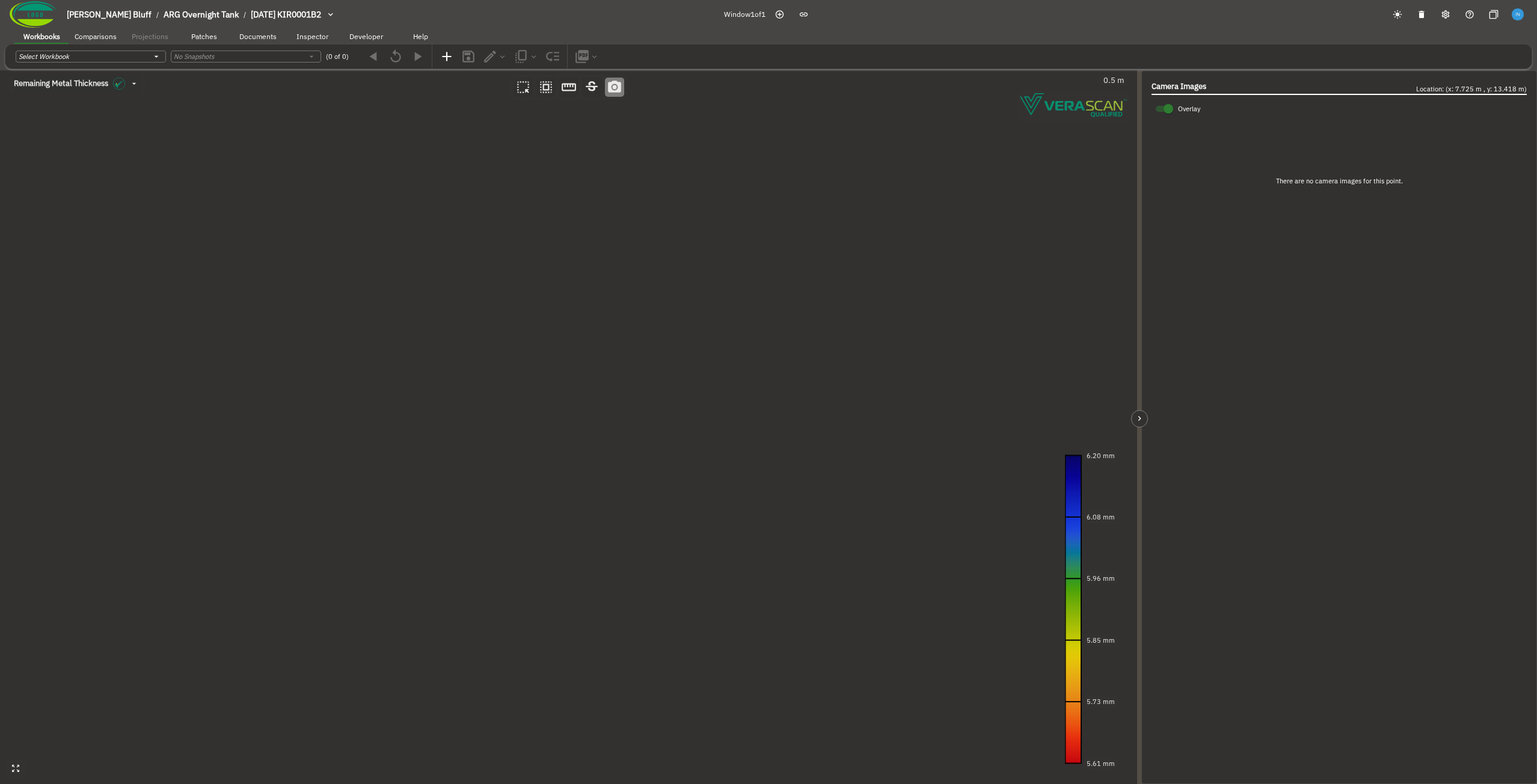
click at [360, 466] on canvas at bounding box center [568, 427] width 1137 height 713
click at [980, 413] on canvas at bounding box center [568, 427] width 1137 height 713
click at [418, 386] on canvas at bounding box center [568, 427] width 1137 height 713
click at [499, 362] on canvas at bounding box center [568, 427] width 1137 height 713
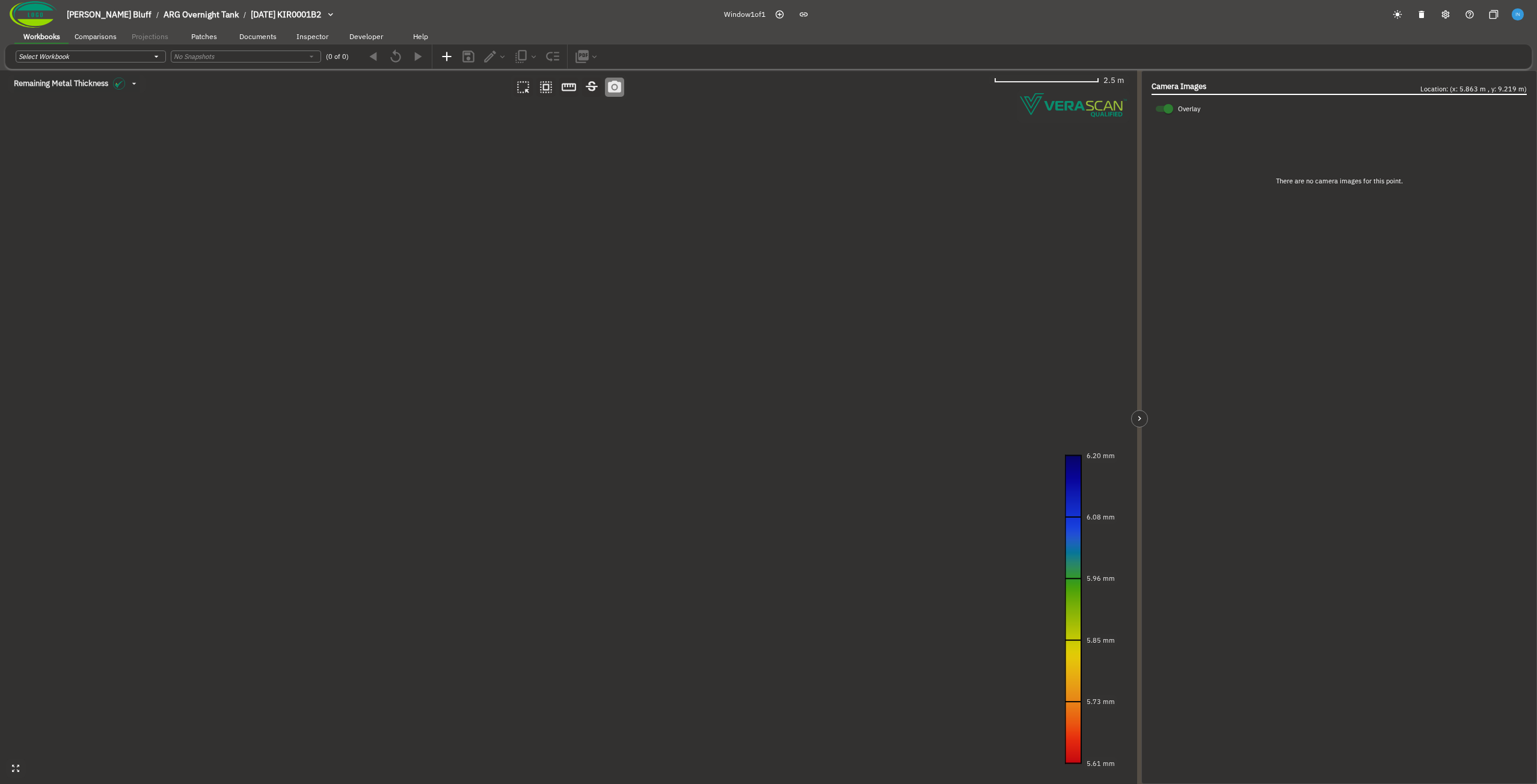
click at [576, 261] on canvas at bounding box center [568, 427] width 1137 height 713
click at [547, 89] on icon "button" at bounding box center [545, 87] width 15 height 15
click at [493, 365] on canvas at bounding box center [568, 427] width 1137 height 713
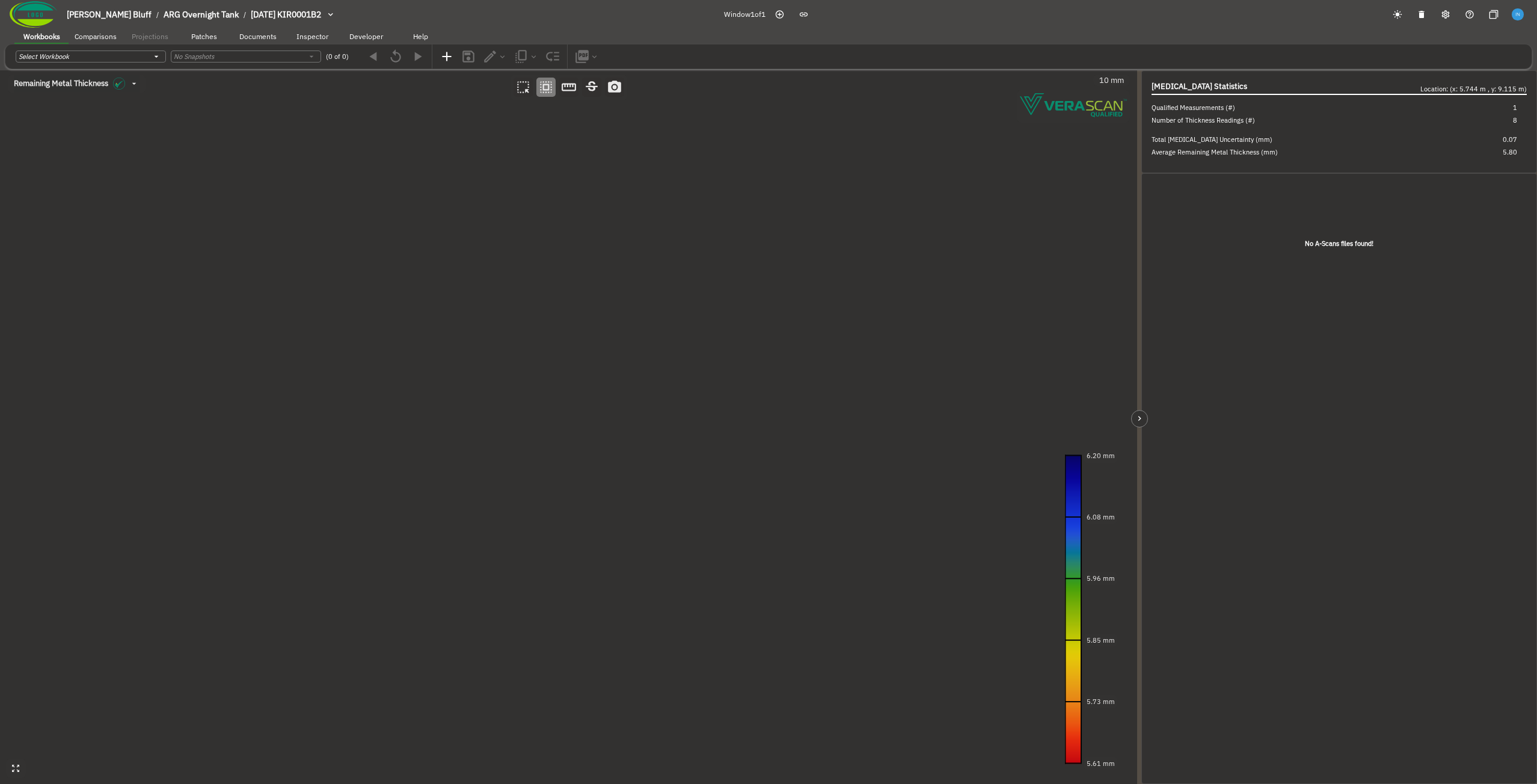
click at [517, 279] on canvas at bounding box center [568, 427] width 1137 height 713
